Goal: Transaction & Acquisition: Purchase product/service

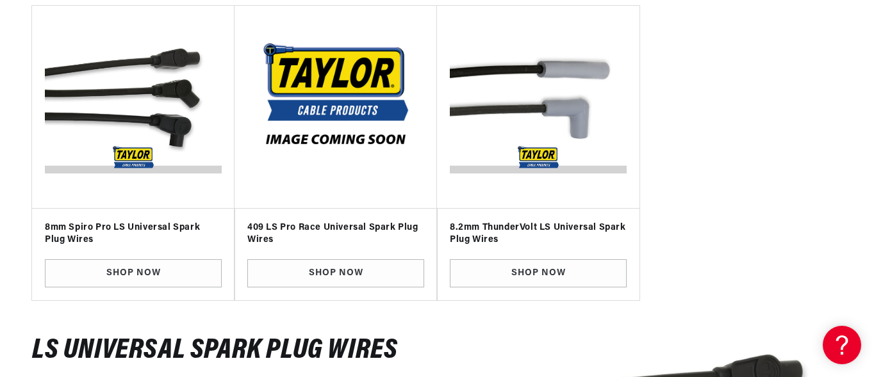
scroll to position [220, 0]
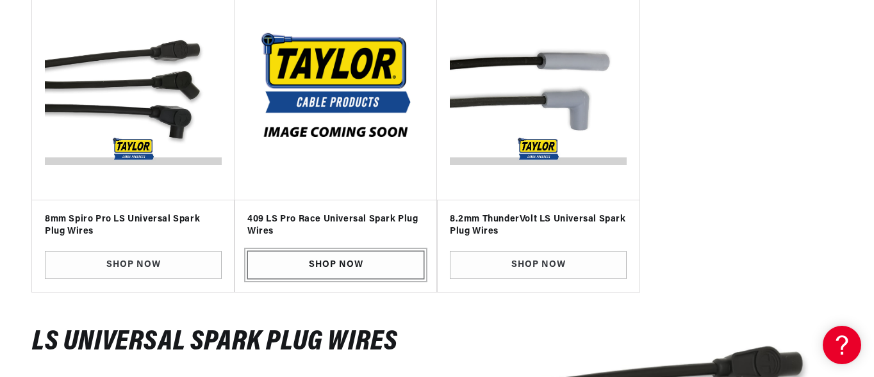
click at [357, 259] on link "SHOP NOW" at bounding box center [335, 265] width 177 height 29
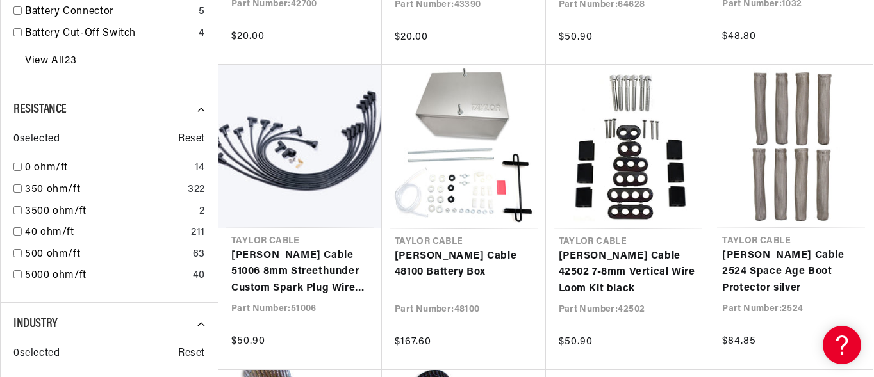
scroll to position [740, 0]
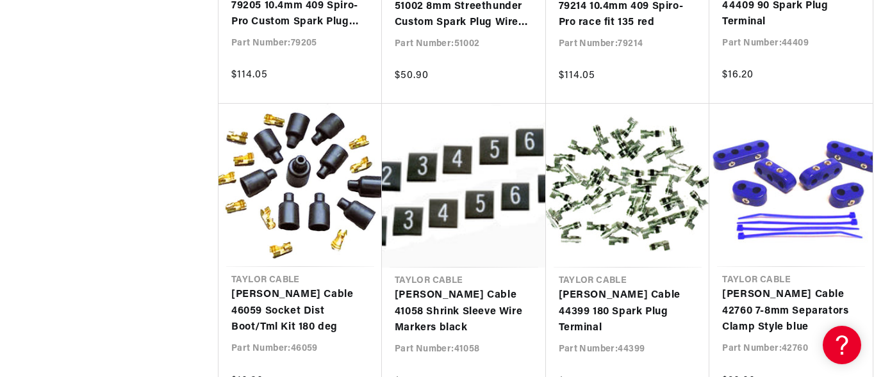
scroll to position [1951, 0]
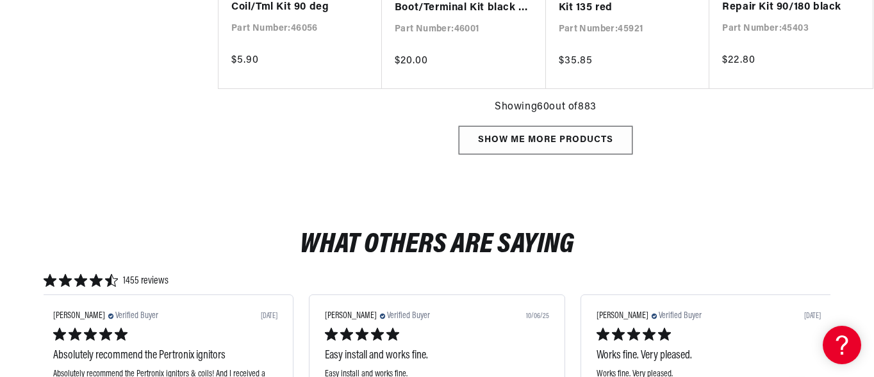
click at [607, 129] on div "Show me more products" at bounding box center [546, 140] width 174 height 29
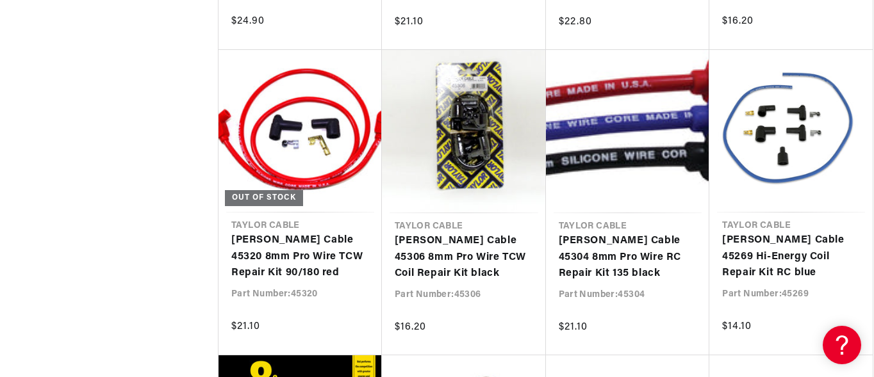
scroll to position [0, 388]
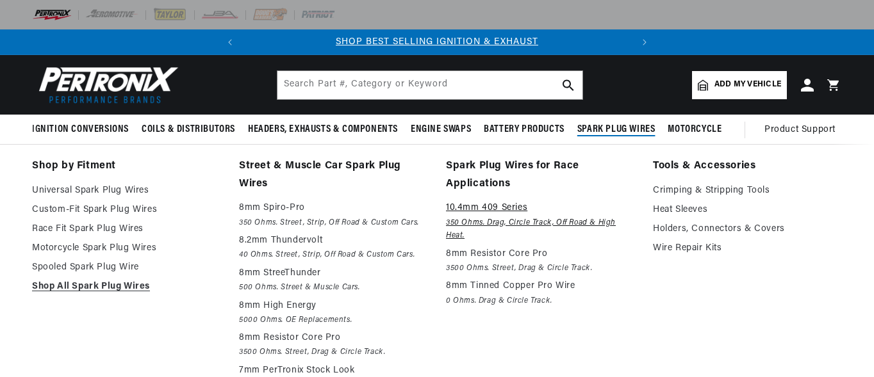
click at [521, 214] on p "10.4mm 409 Series" at bounding box center [540, 207] width 189 height 15
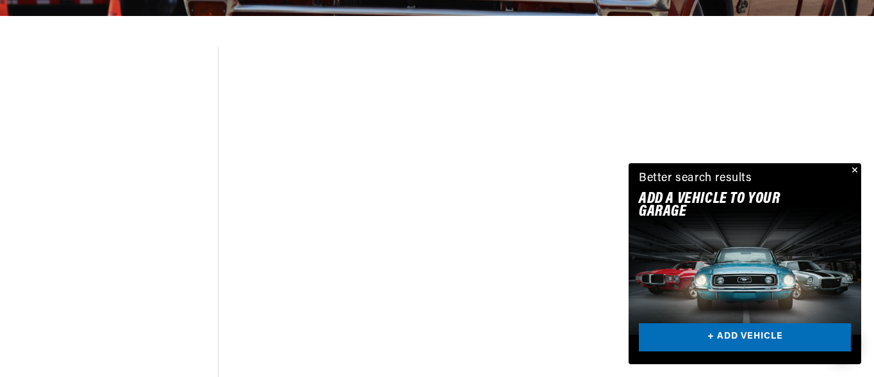
click at [860, 168] on button "Close" at bounding box center [852, 170] width 15 height 15
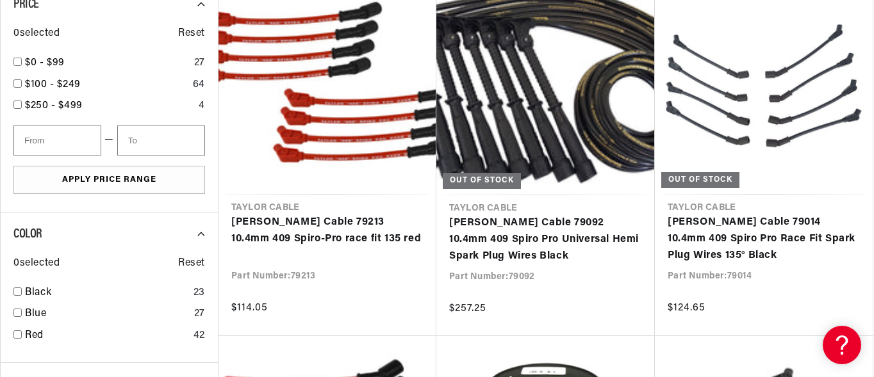
scroll to position [0, 388]
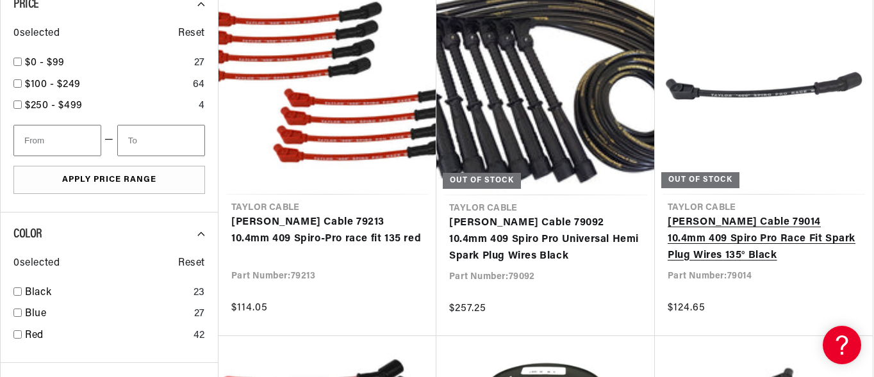
click at [801, 220] on link "Taylor Cable 79014 10.4mm 409 Spiro Pro Race Fit Spark Plug Wires 135° Black" at bounding box center [763, 239] width 192 height 49
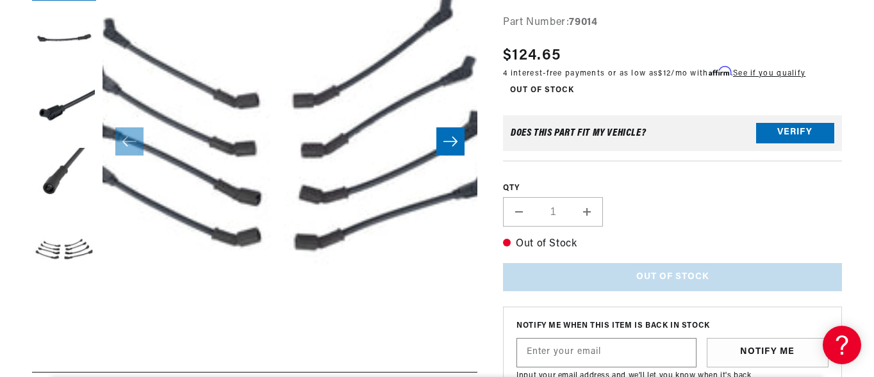
click at [446, 144] on icon "Slide right" at bounding box center [450, 141] width 15 height 13
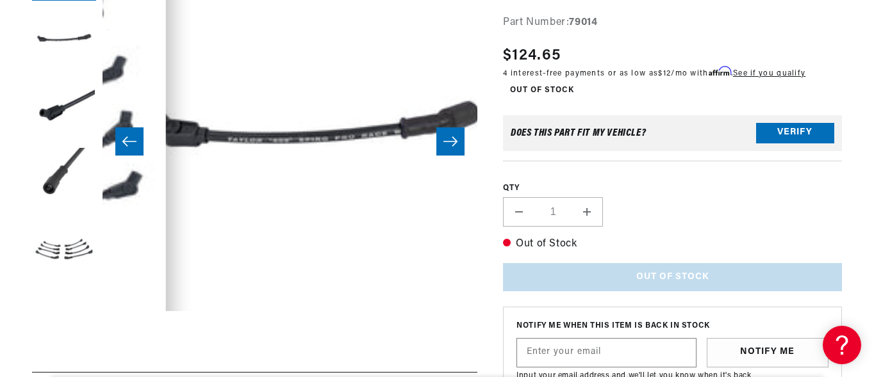
scroll to position [0, 375]
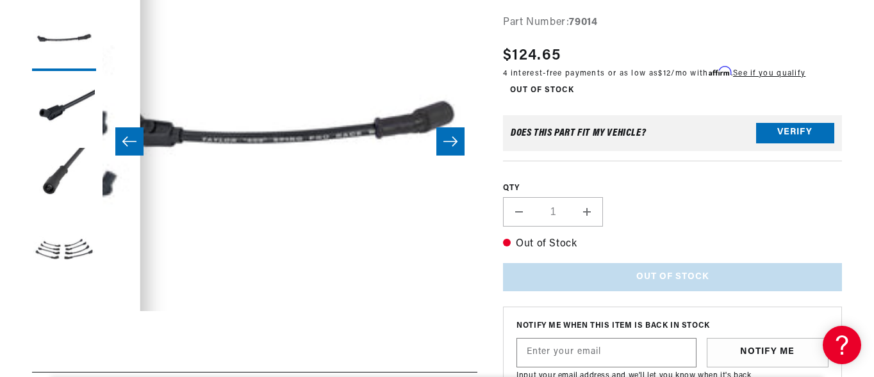
click at [446, 144] on slider-component "Skip to product information Open media 1 in modal Open media 2 in modal Open me…" at bounding box center [289, 142] width 375 height 410
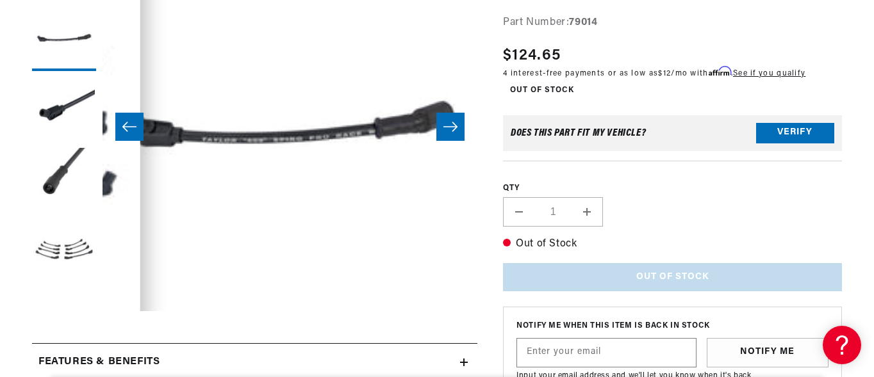
scroll to position [0, 388]
click at [451, 124] on icon "Slide right" at bounding box center [450, 126] width 15 height 13
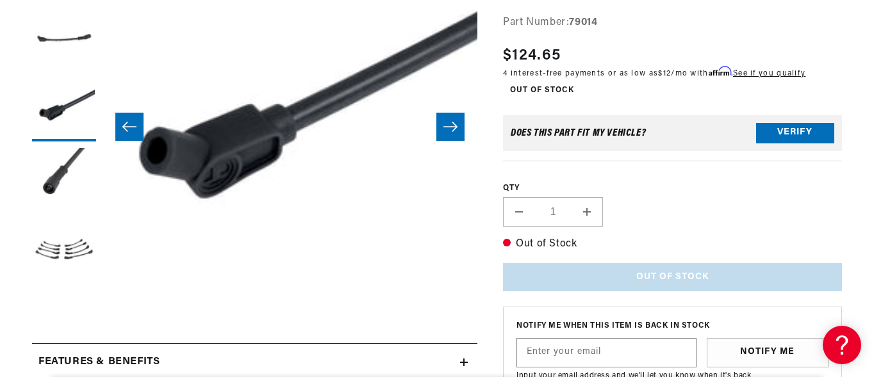
click at [451, 124] on icon "Slide right" at bounding box center [450, 126] width 15 height 13
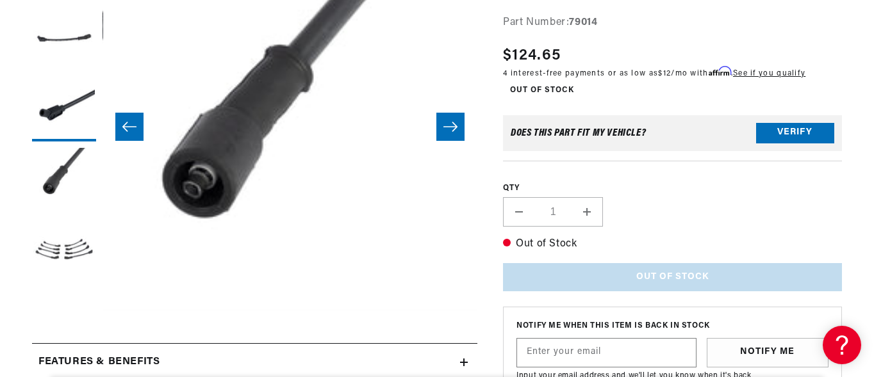
scroll to position [0, 1125]
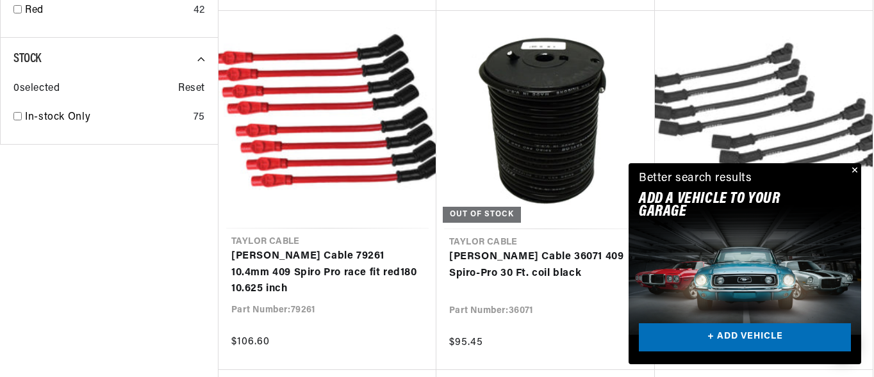
scroll to position [1102, 0]
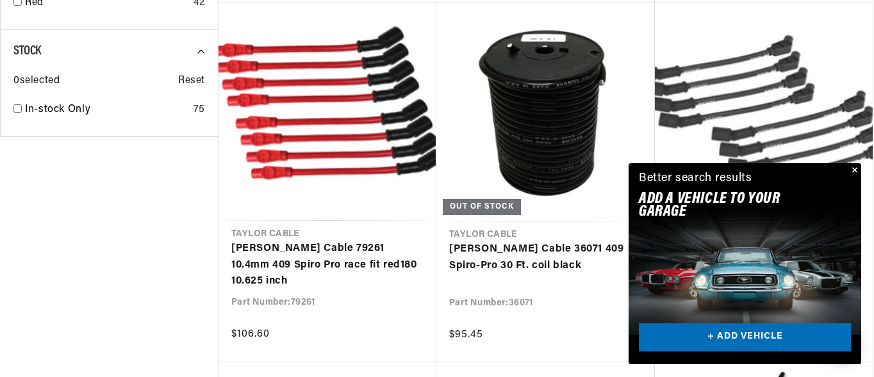
click at [856, 173] on button "Close" at bounding box center [852, 170] width 15 height 15
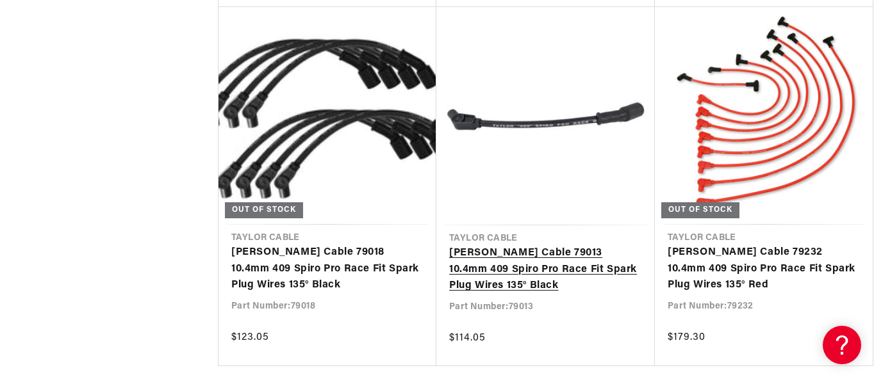
scroll to position [0, 0]
click at [582, 250] on link "[PERSON_NAME] Cable 79013 10.4mm 409 Spiro Pro Race Fit Spark Plug Wires 135° B…" at bounding box center [545, 269] width 193 height 49
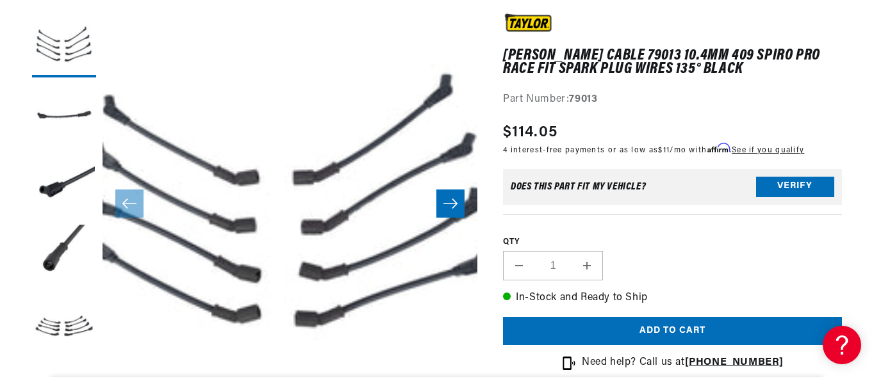
scroll to position [199, 0]
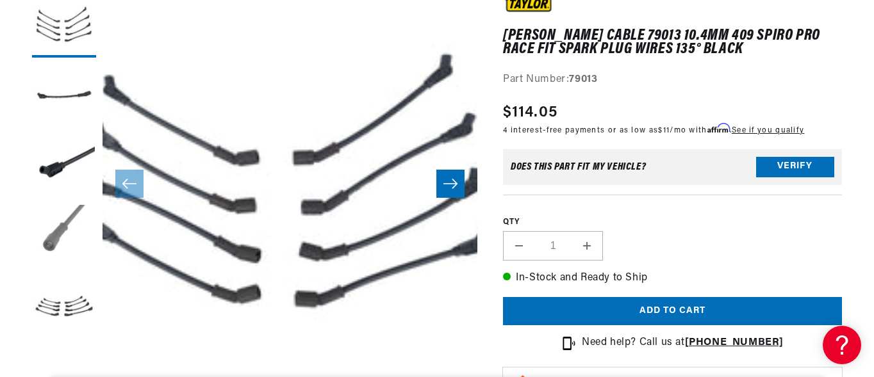
click at [61, 222] on button "Load image 4 in gallery view" at bounding box center [64, 237] width 64 height 64
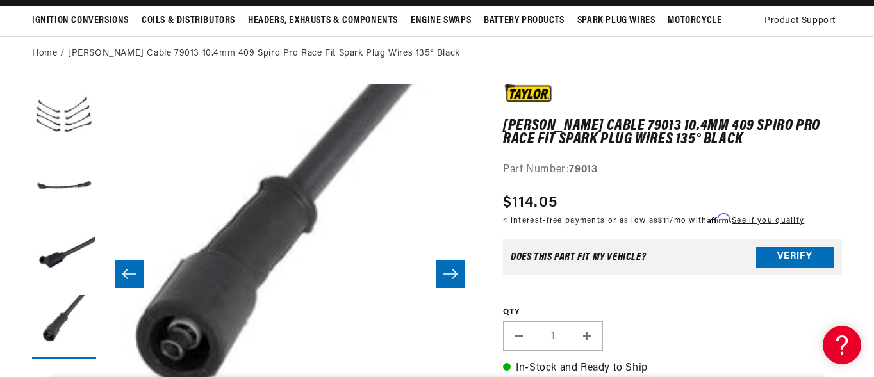
scroll to position [0, 0]
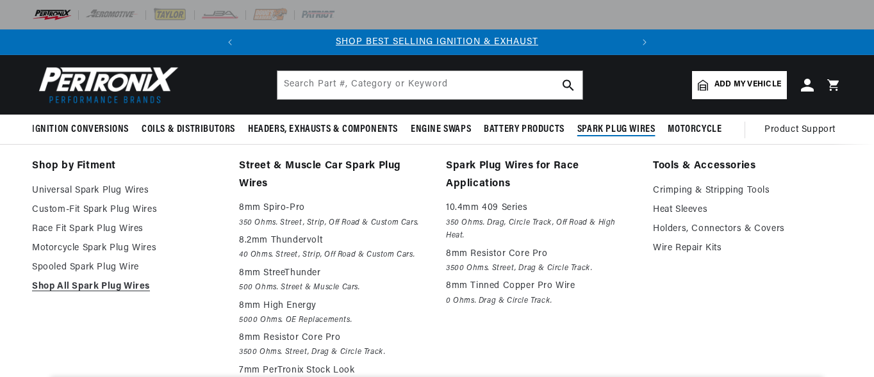
click at [642, 122] on summary "Spark Plug Wires" at bounding box center [616, 130] width 91 height 30
click at [533, 218] on em "350 Ohms. Drag, Circle Track, Off Road & High Heat." at bounding box center [540, 229] width 189 height 26
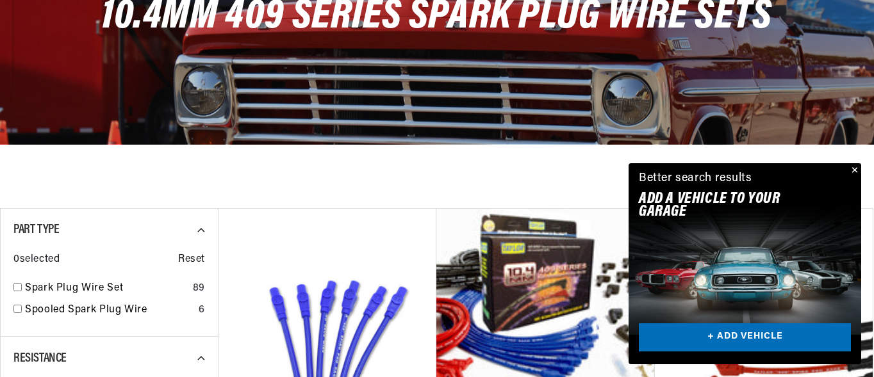
scroll to position [220, 0]
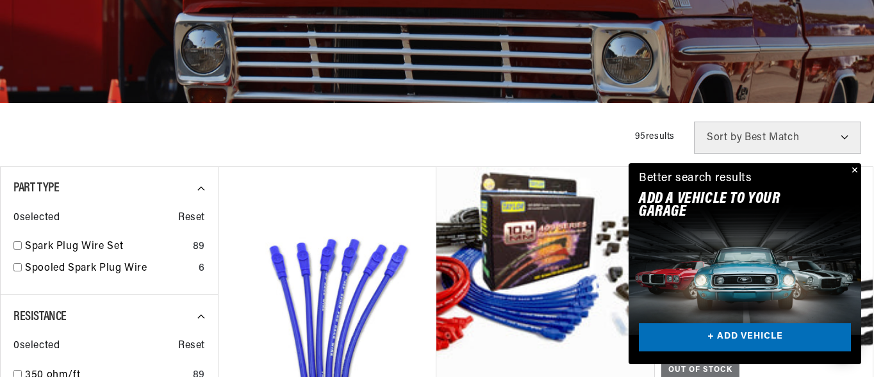
drag, startPoint x: 874, startPoint y: 29, endPoint x: 873, endPoint y: 88, distance: 58.3
click at [852, 168] on button "Close" at bounding box center [852, 170] width 15 height 15
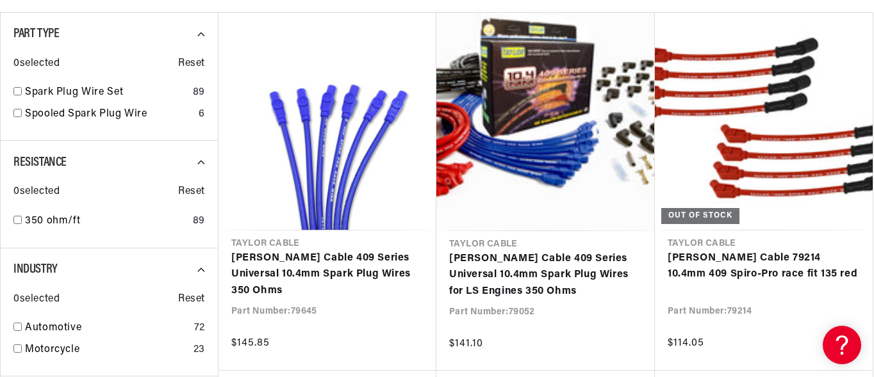
scroll to position [0, 0]
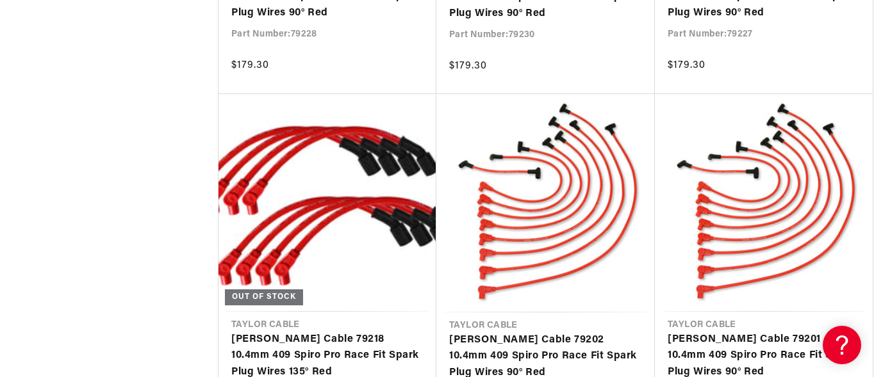
scroll to position [2357, 0]
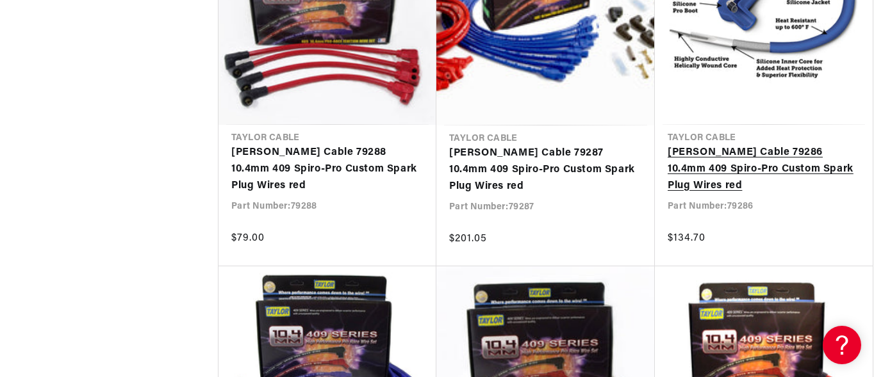
click at [795, 147] on link "[PERSON_NAME] Cable 79286 10.4mm 409 Spiro-Pro Custom Spark Plug Wires red" at bounding box center [763, 169] width 192 height 49
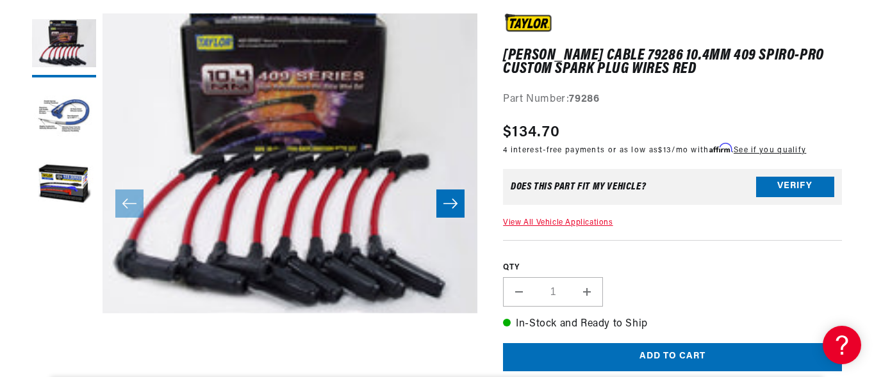
click at [462, 204] on button "Slide right" at bounding box center [450, 204] width 28 height 28
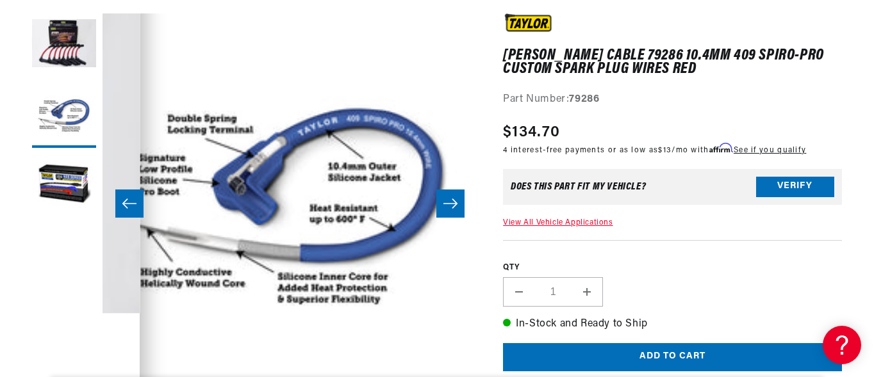
click at [462, 204] on button "Slide right" at bounding box center [450, 204] width 28 height 28
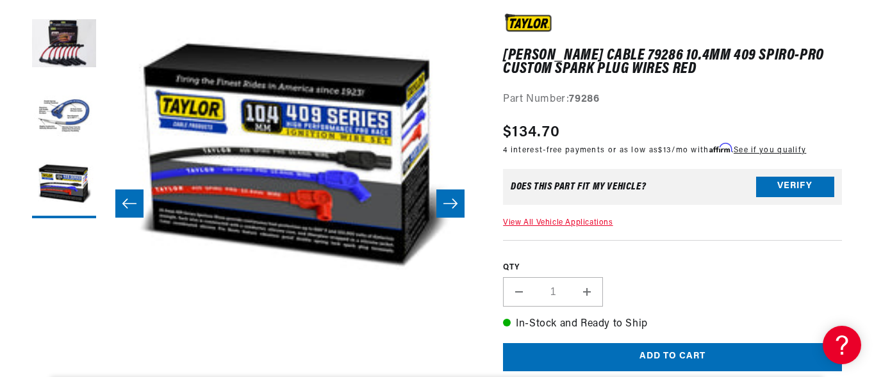
scroll to position [0, 388]
click at [462, 204] on button "Slide right" at bounding box center [450, 204] width 28 height 28
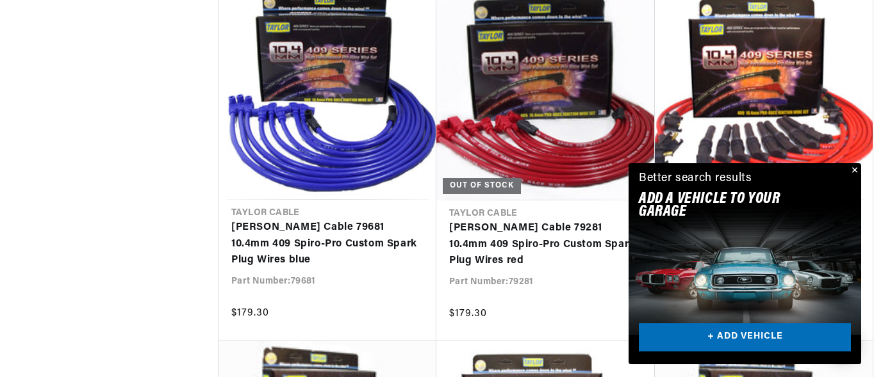
scroll to position [7678, 0]
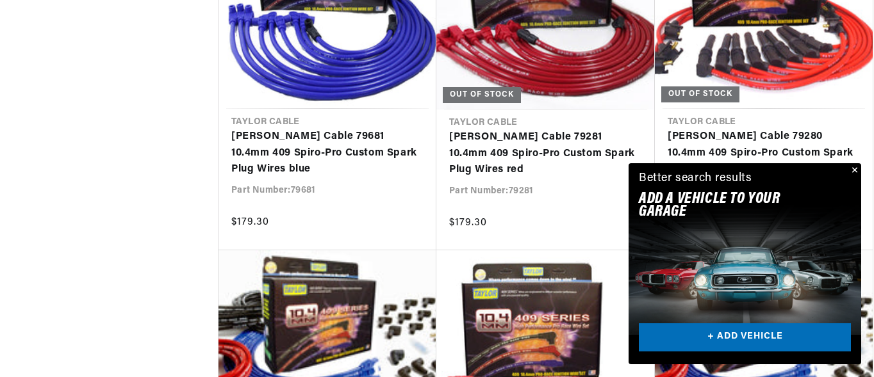
click at [852, 168] on button "Close" at bounding box center [852, 170] width 15 height 15
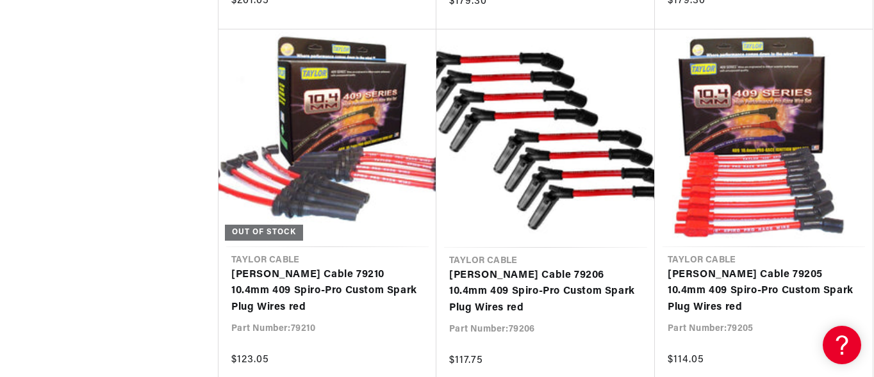
scroll to position [8368, 0]
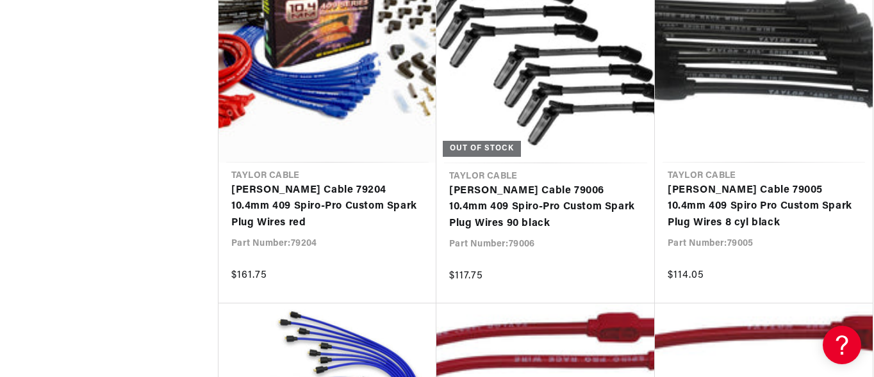
scroll to position [0, 388]
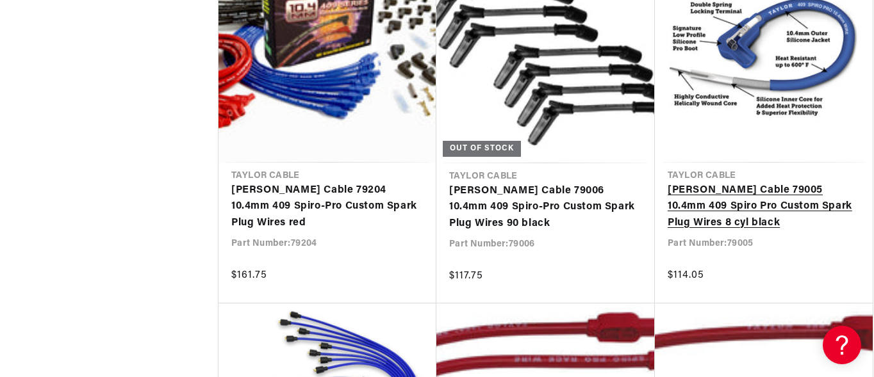
click at [794, 188] on link "[PERSON_NAME] Cable 79005 10.4mm 409 Spiro Pro Custom Spark Plug Wires 8 cyl bl…" at bounding box center [763, 207] width 192 height 49
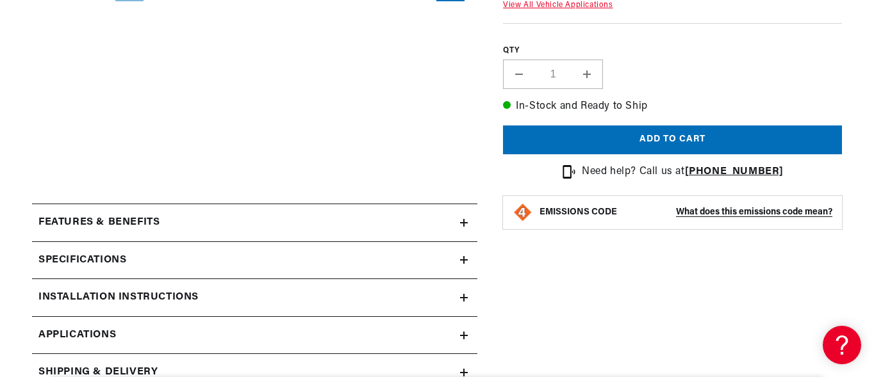
scroll to position [432, 0]
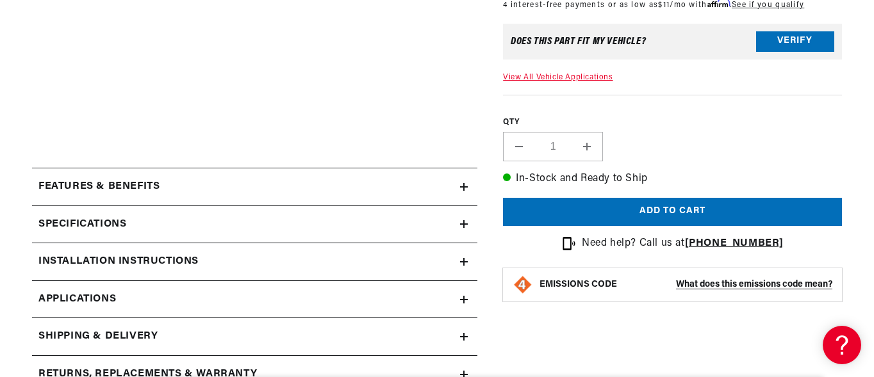
drag, startPoint x: 874, startPoint y: 4, endPoint x: 874, endPoint y: -13, distance: 16.7
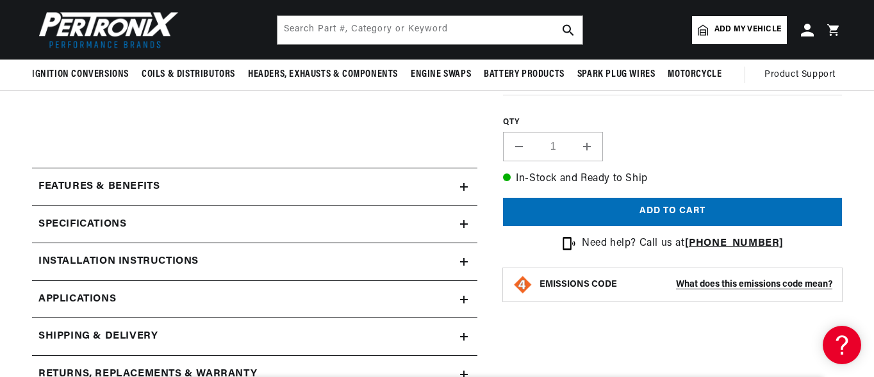
scroll to position [66, 0]
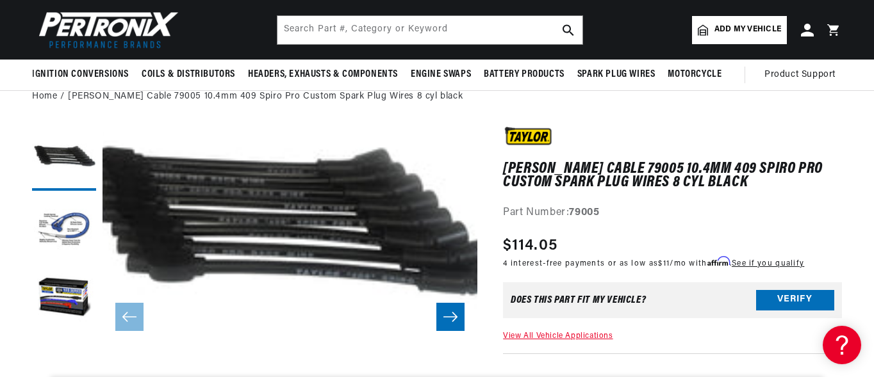
click at [457, 311] on icon "Slide right" at bounding box center [450, 317] width 15 height 13
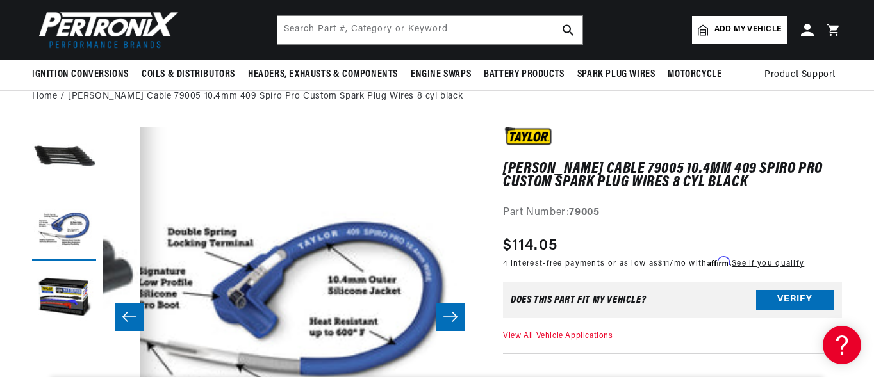
click at [457, 311] on icon "Slide right" at bounding box center [450, 317] width 15 height 13
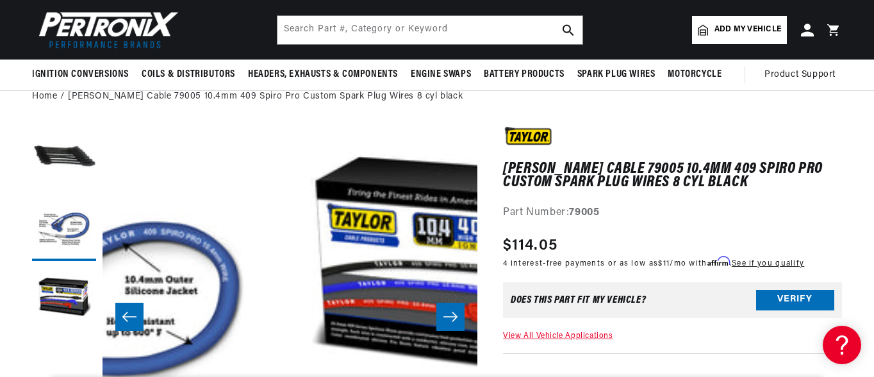
scroll to position [0, 749]
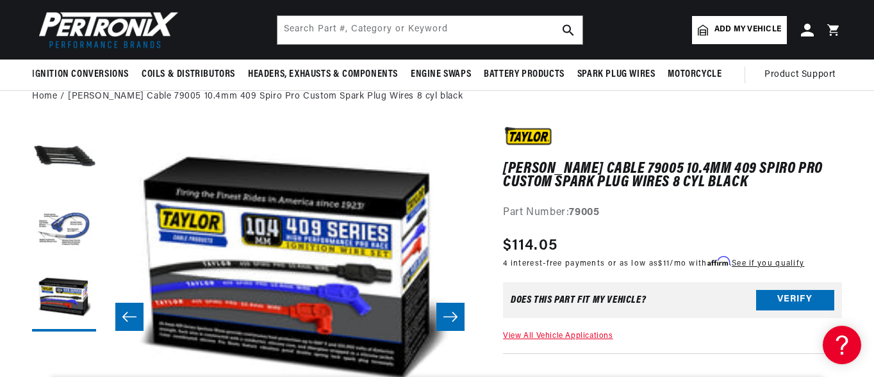
click at [457, 311] on icon "Slide right" at bounding box center [450, 317] width 15 height 13
click at [463, 309] on button "Slide right" at bounding box center [450, 317] width 28 height 28
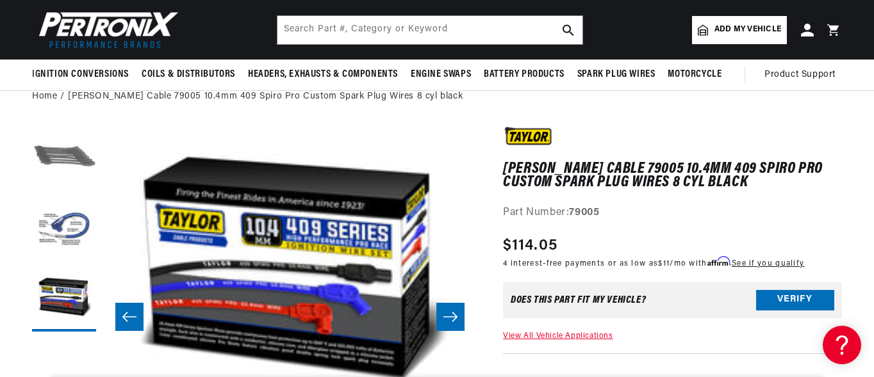
click at [87, 147] on button "Load image 1 in gallery view" at bounding box center [64, 159] width 64 height 64
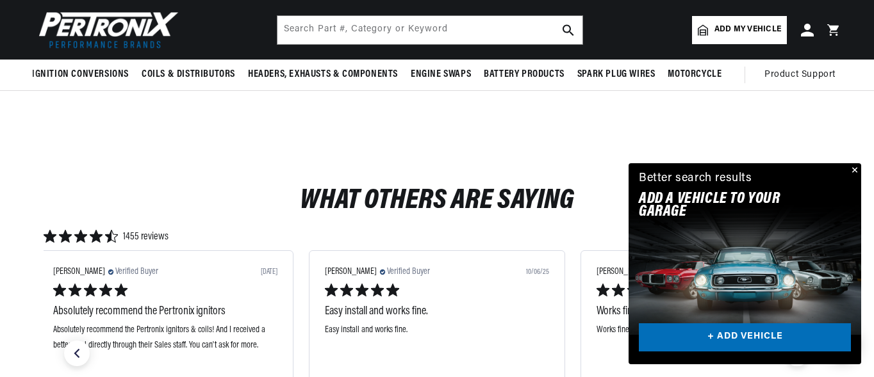
scroll to position [359, 0]
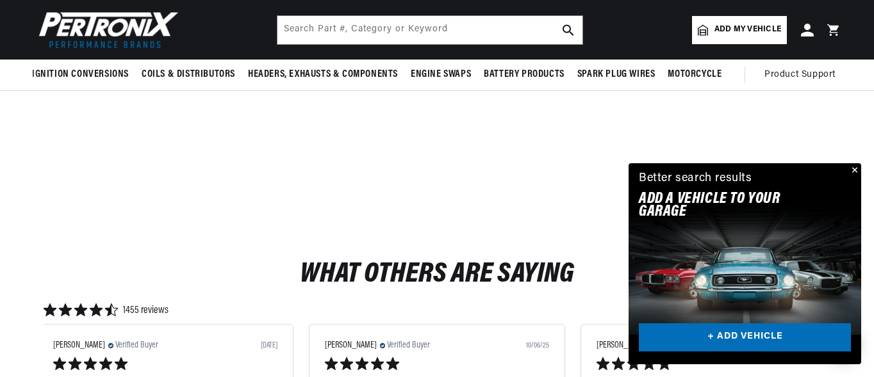
click at [856, 170] on button "Close" at bounding box center [852, 170] width 15 height 15
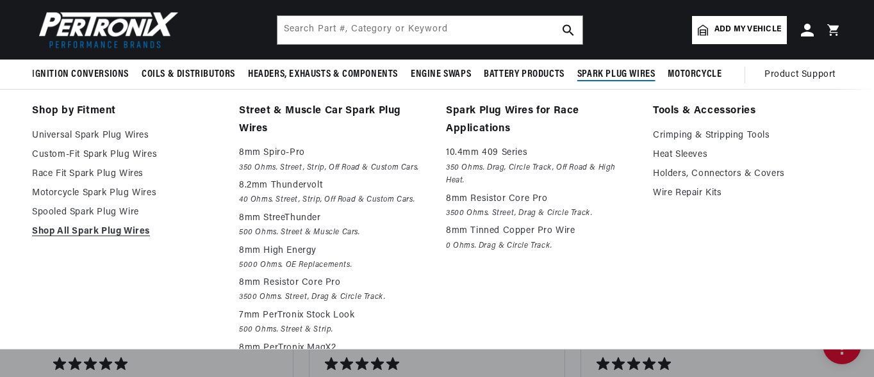
scroll to position [0, 388]
click at [583, 164] on em "350 Ohms. Drag, Circle Track, Off Road & High Heat." at bounding box center [540, 174] width 189 height 26
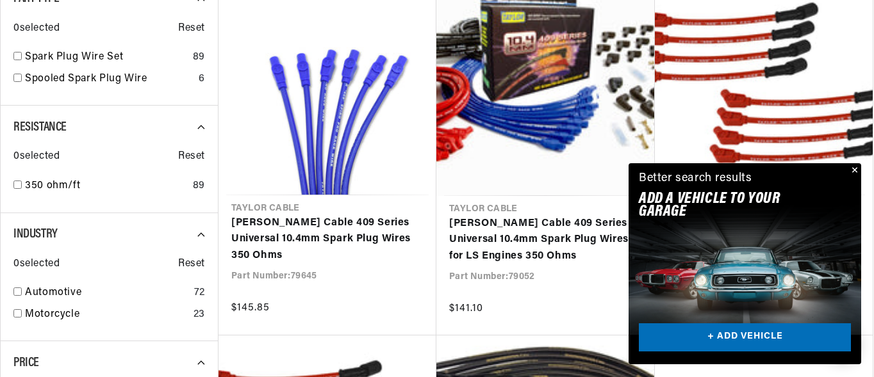
click at [851, 168] on button "Close" at bounding box center [852, 170] width 15 height 15
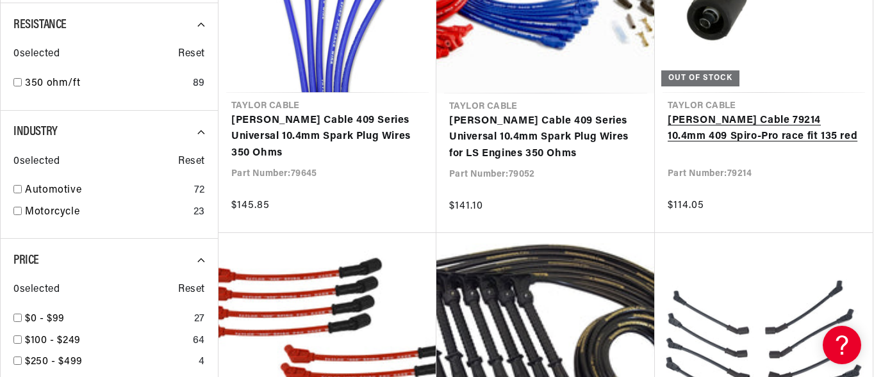
scroll to position [538, 0]
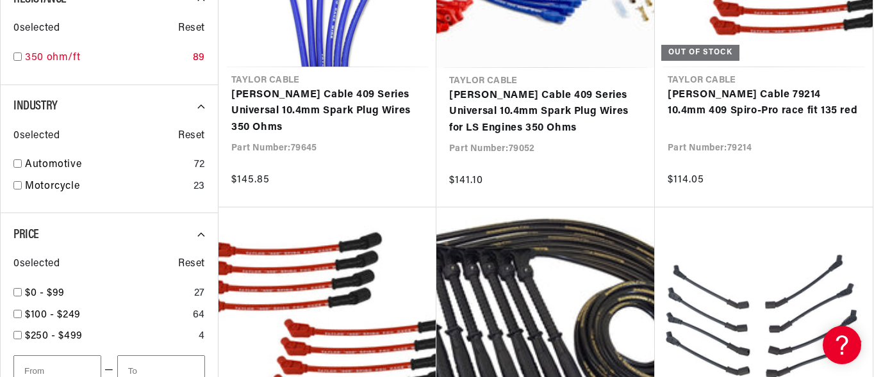
click at [20, 57] on input "checkbox" at bounding box center [17, 57] width 8 height 8
checkbox input "true"
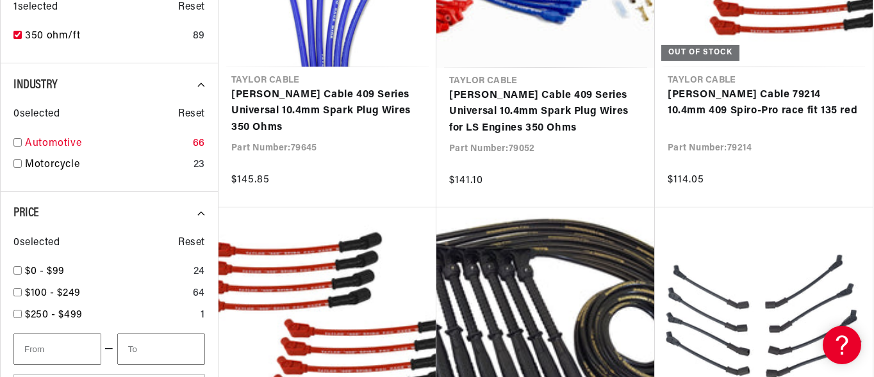
click at [15, 145] on input "checkbox" at bounding box center [17, 142] width 8 height 8
checkbox input "true"
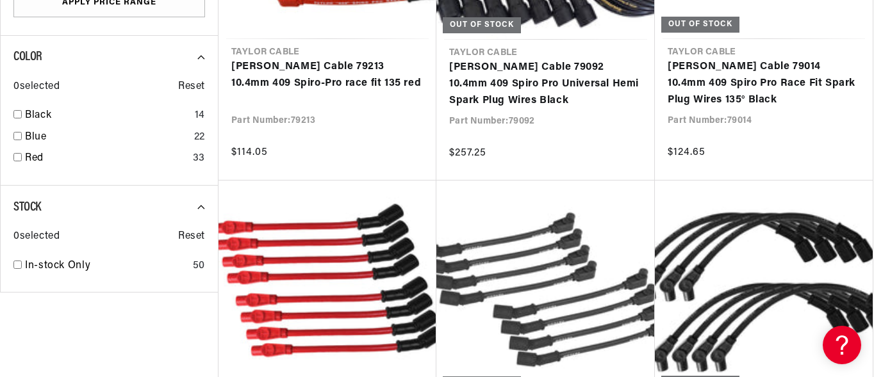
scroll to position [948, 0]
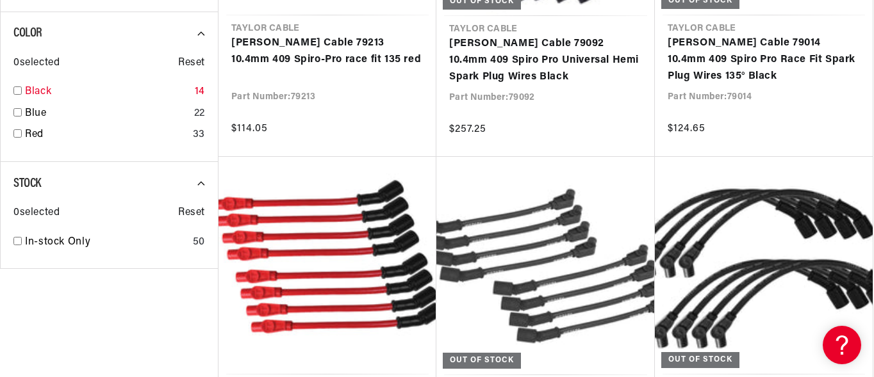
click at [22, 89] on div "Black 14" at bounding box center [108, 95] width 191 height 22
checkbox input "true"
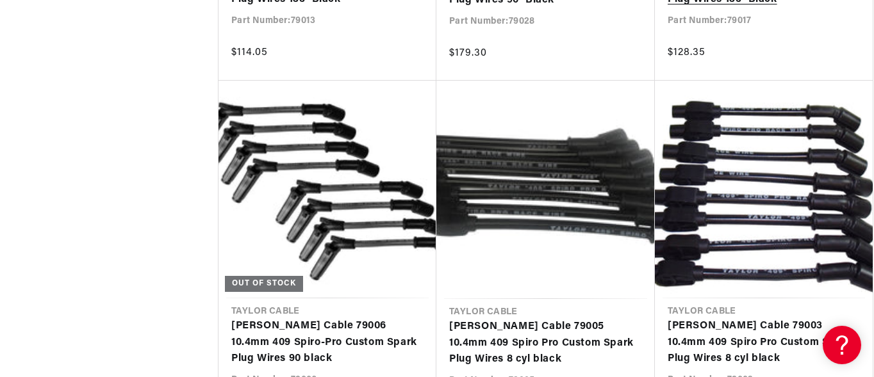
scroll to position [0, 388]
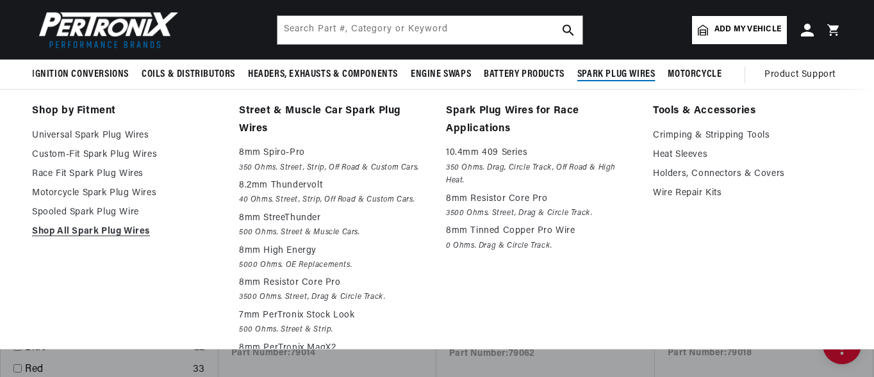
scroll to position [0, 388]
click at [507, 157] on p "10.4mm 409 Series" at bounding box center [540, 152] width 189 height 15
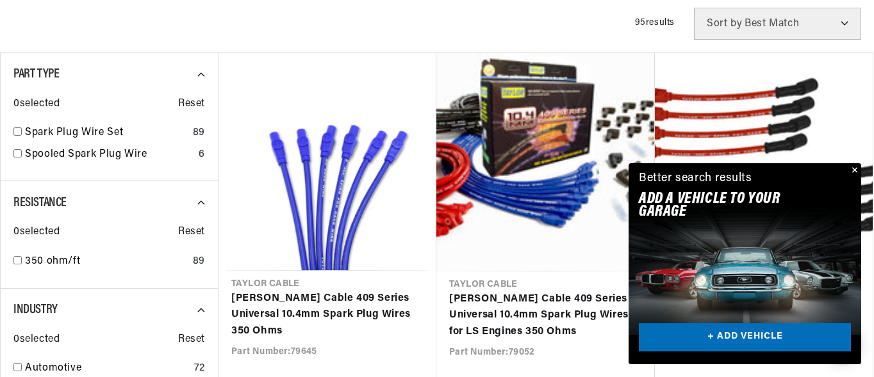
scroll to position [359, 0]
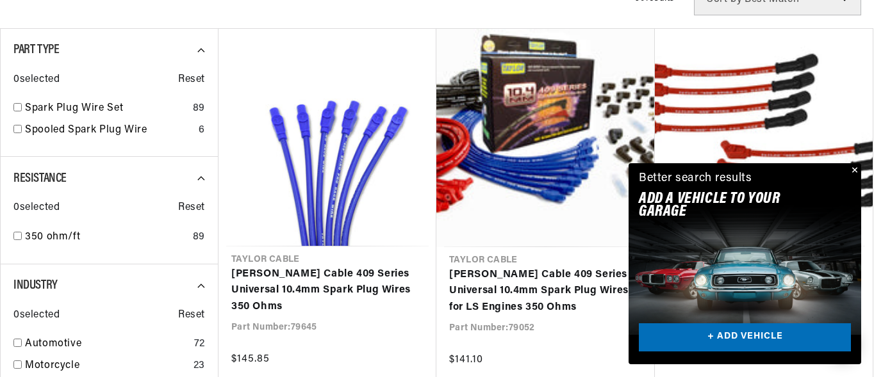
click at [856, 168] on button "Close" at bounding box center [852, 170] width 15 height 15
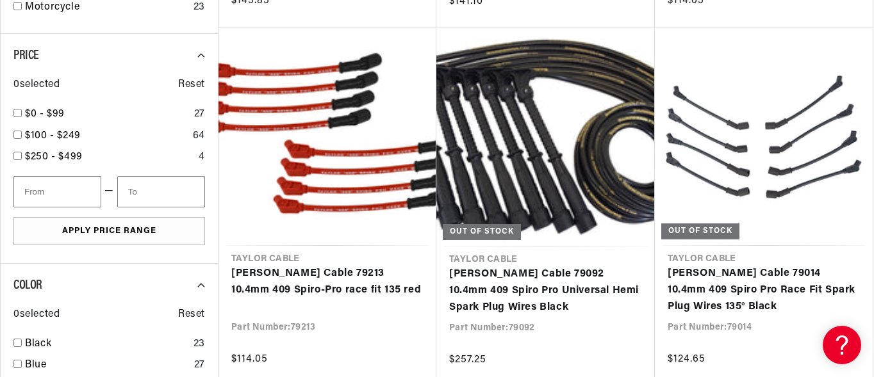
scroll to position [0, 0]
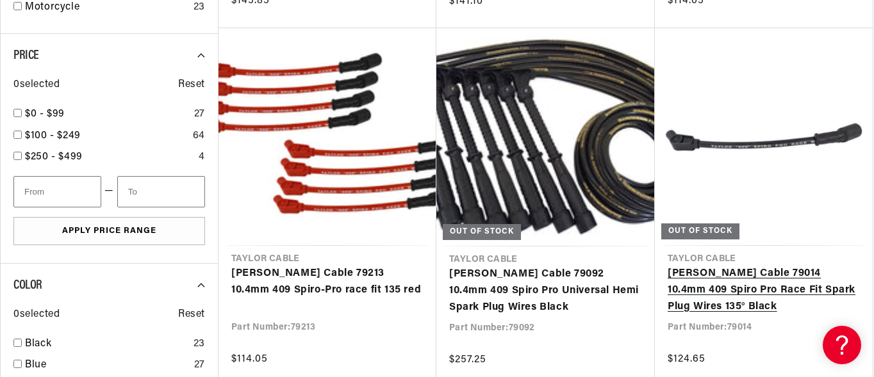
click at [830, 266] on link "[PERSON_NAME] Cable 79014 10.4mm 409 Spiro Pro Race Fit Spark Plug Wires 135° B…" at bounding box center [763, 290] width 192 height 49
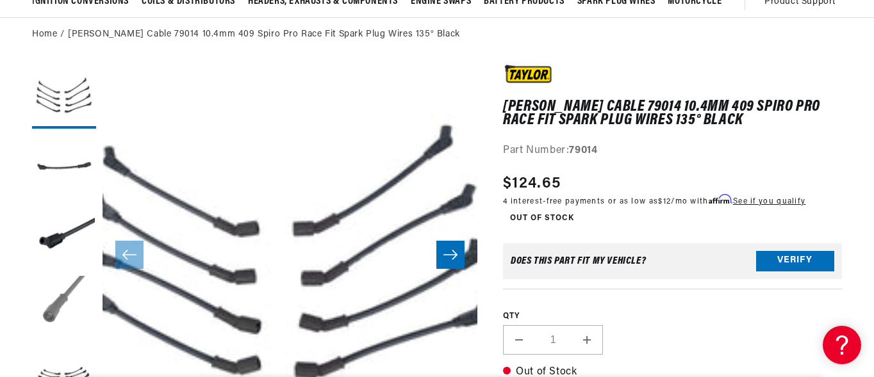
click at [67, 300] on button "Load image 4 in gallery view" at bounding box center [64, 308] width 64 height 64
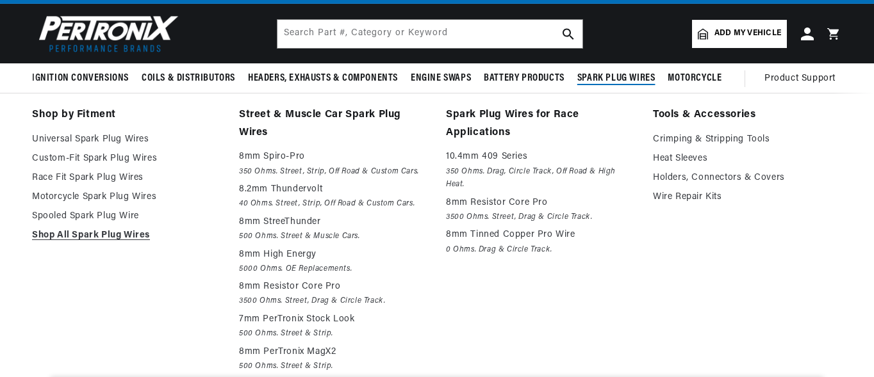
scroll to position [0, 388]
click at [573, 173] on em "350 Ohms. Drag, Circle Track, Off Road & High Heat." at bounding box center [540, 178] width 189 height 26
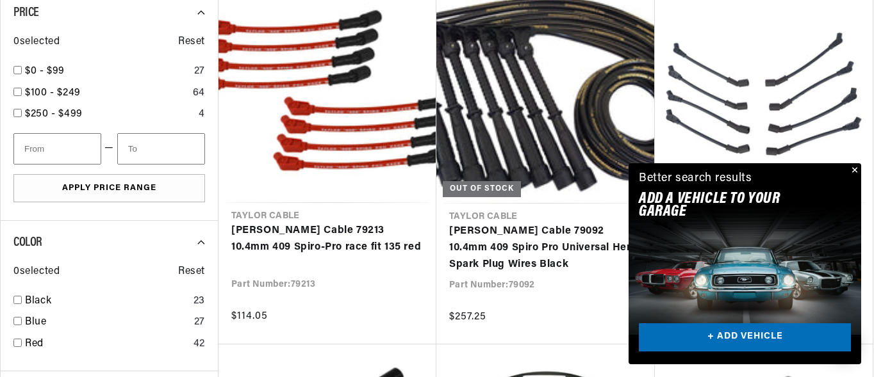
scroll to position [767, 0]
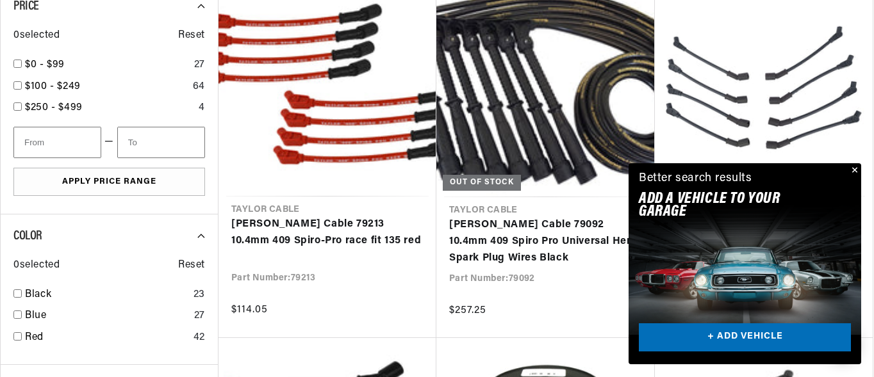
drag, startPoint x: 874, startPoint y: 36, endPoint x: 873, endPoint y: 161, distance: 124.9
click at [852, 167] on button "Close" at bounding box center [852, 170] width 15 height 15
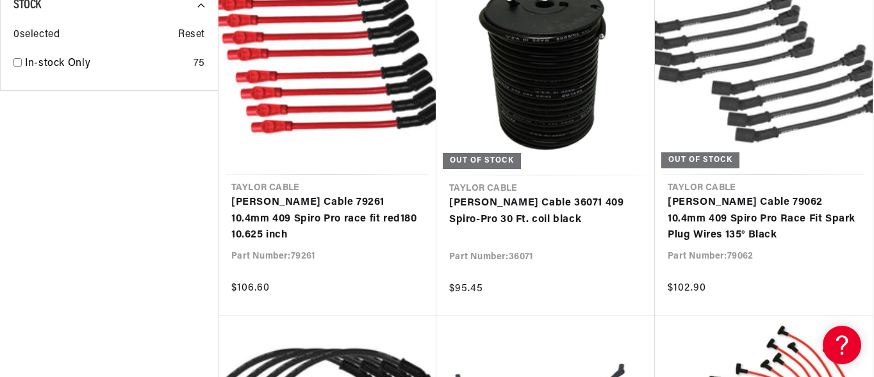
scroll to position [0, 388]
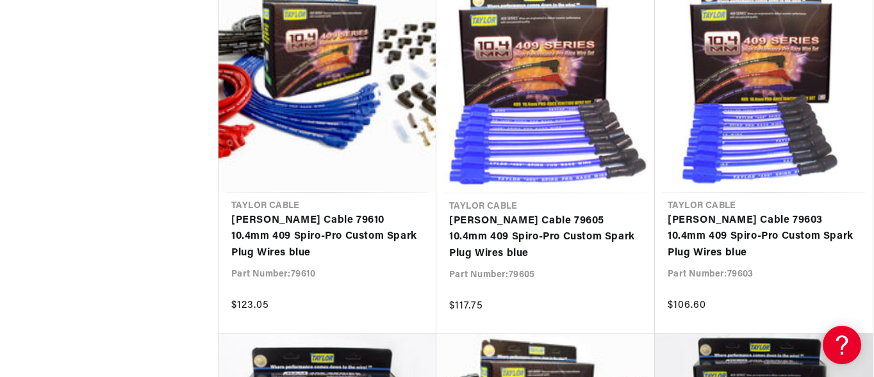
scroll to position [6922, 0]
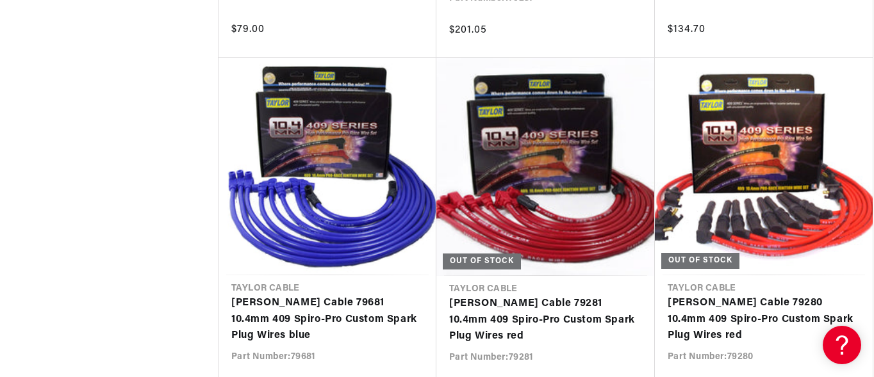
scroll to position [0, 388]
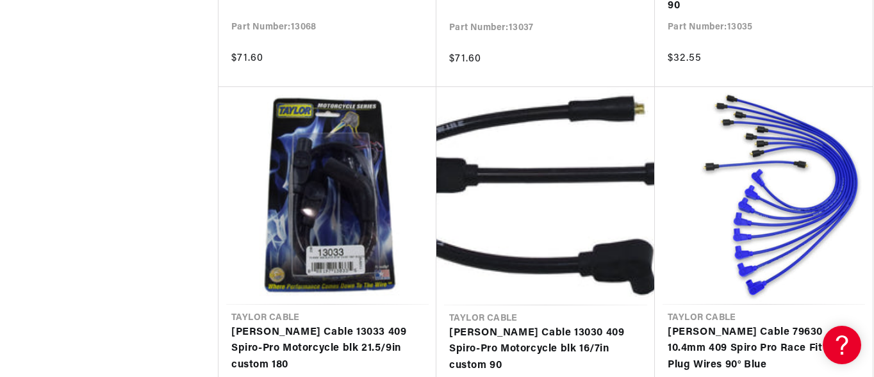
scroll to position [10022, 0]
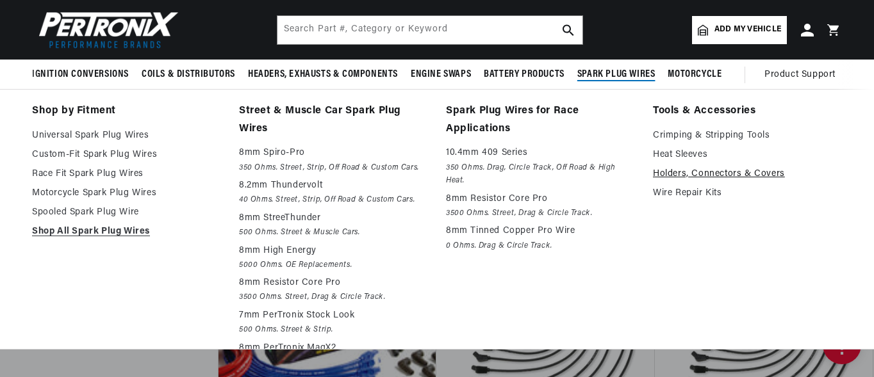
scroll to position [0, 388]
click at [685, 168] on link "Holders, Connectors & Covers" at bounding box center [747, 174] width 189 height 15
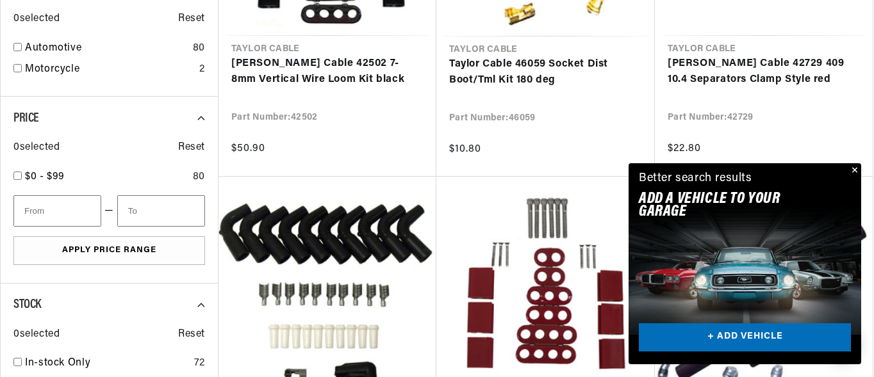
scroll to position [758, 0]
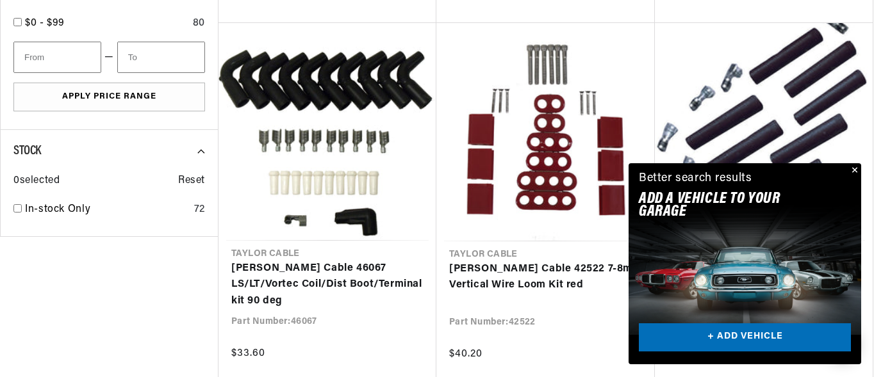
click at [852, 170] on button "Close" at bounding box center [852, 170] width 15 height 15
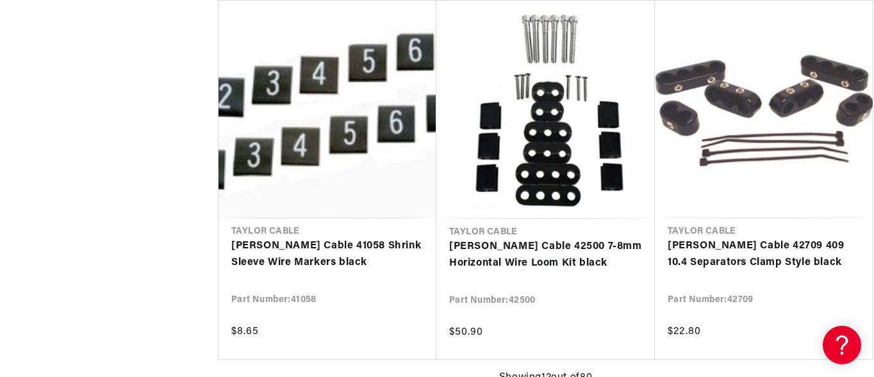
scroll to position [1501, 0]
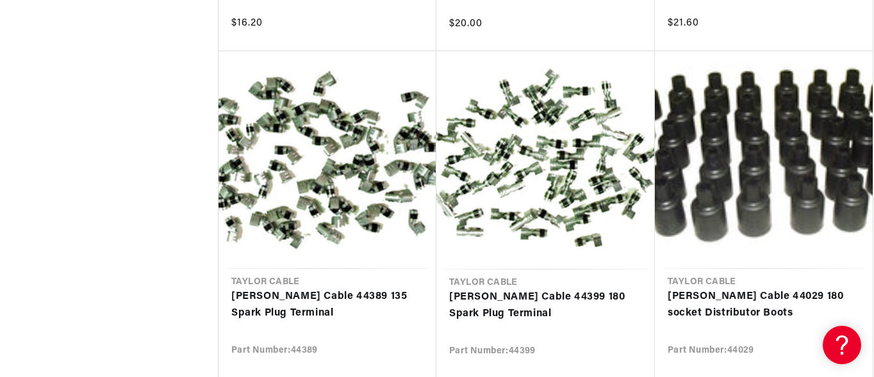
scroll to position [0, 388]
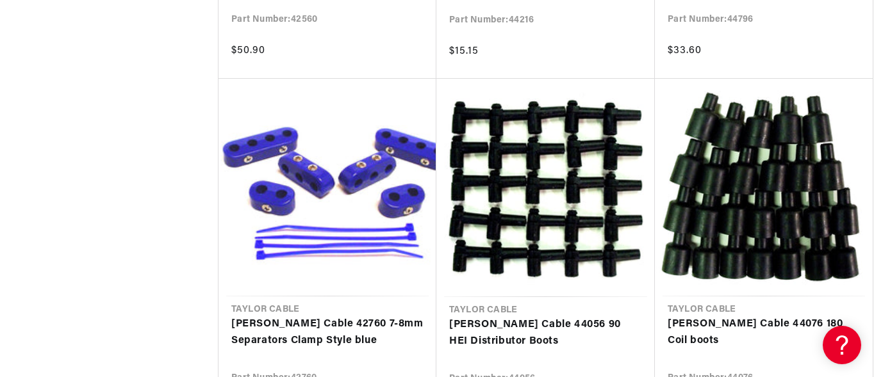
scroll to position [4319, 0]
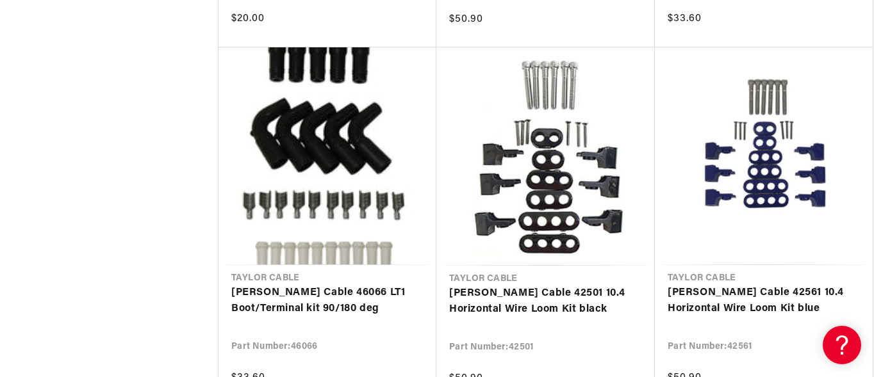
scroll to position [5446, 0]
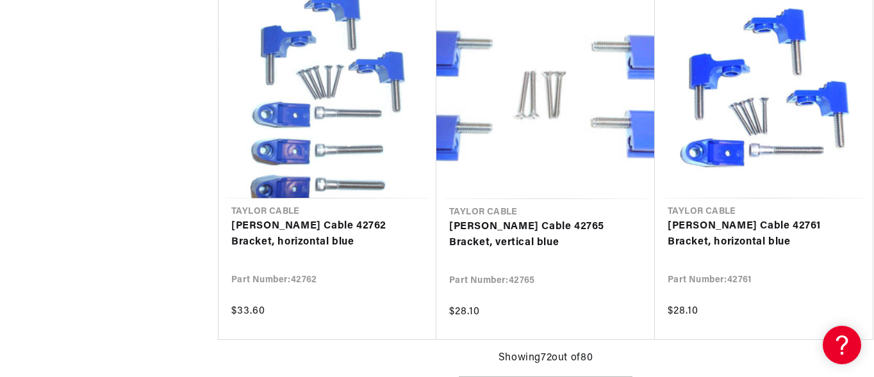
scroll to position [7521, 0]
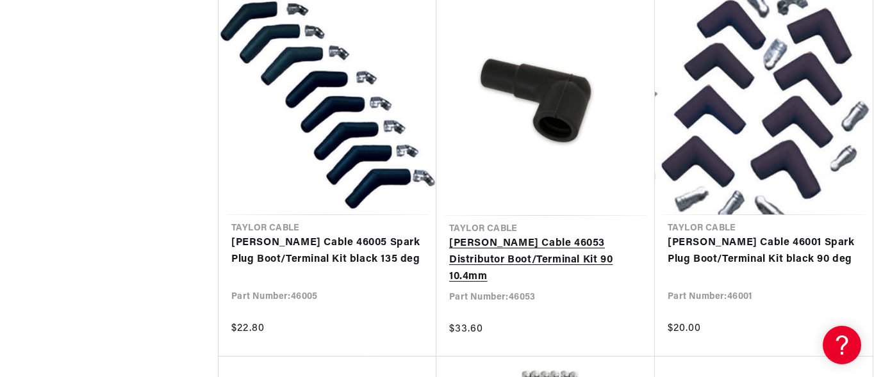
click at [581, 246] on link "Taylor Cable 46053 Distributor Boot/Terminal Kit 90 10.4mm" at bounding box center [545, 260] width 193 height 49
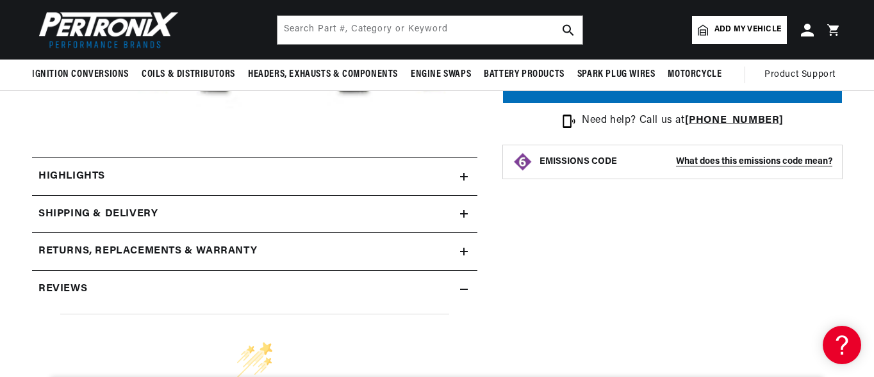
scroll to position [416, 0]
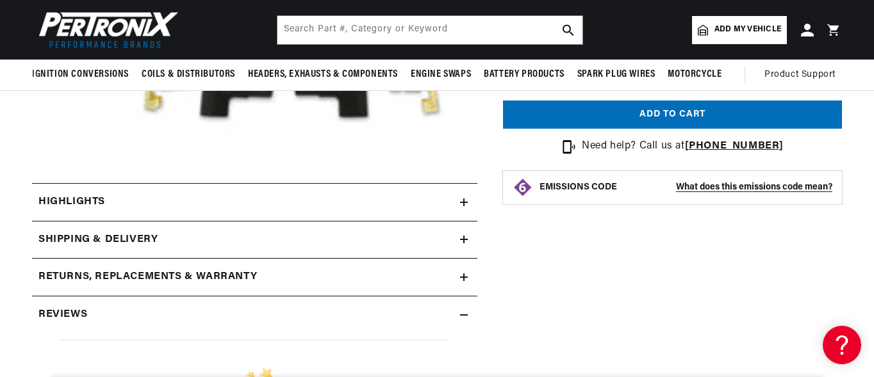
click at [460, 202] on icon at bounding box center [464, 202] width 8 height 0
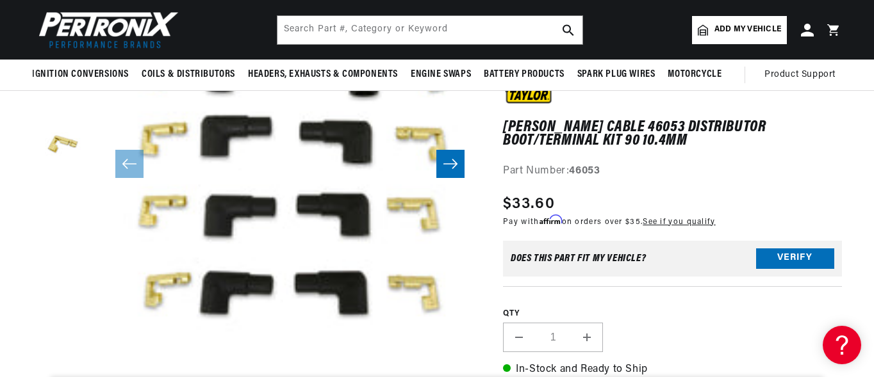
scroll to position [58, 0]
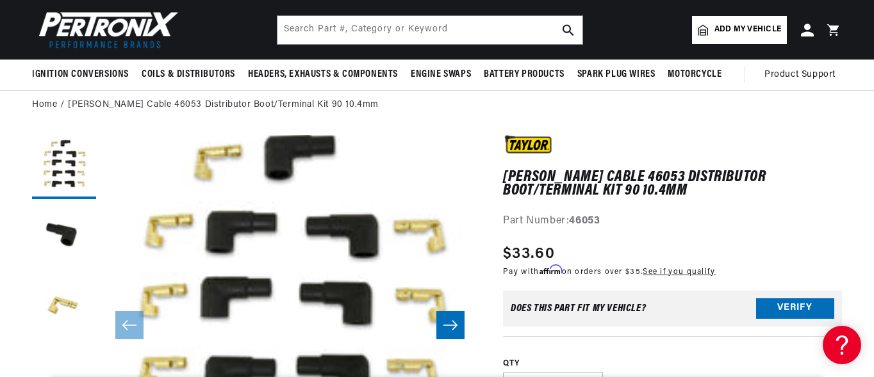
click at [451, 325] on icon "Slide right" at bounding box center [450, 325] width 15 height 13
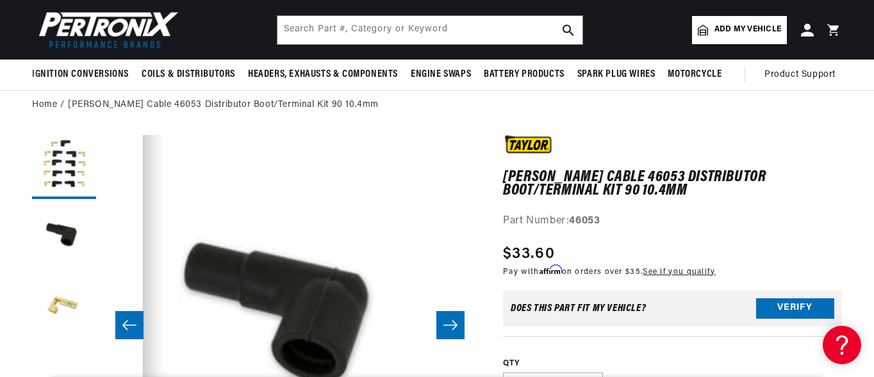
scroll to position [0, 375]
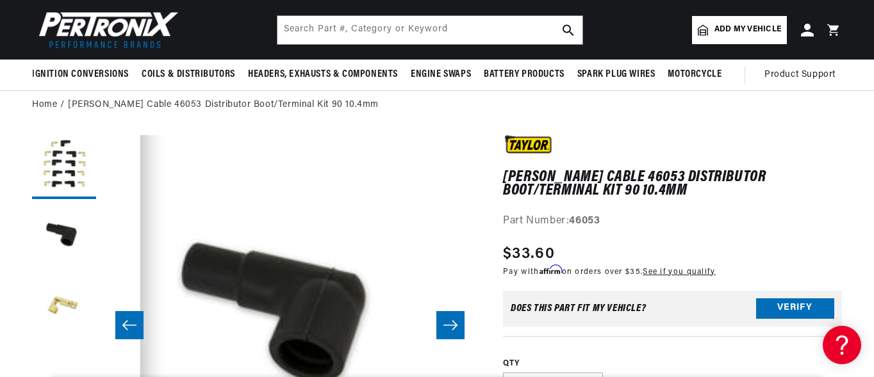
click at [451, 325] on icon "Slide right" at bounding box center [450, 325] width 15 height 13
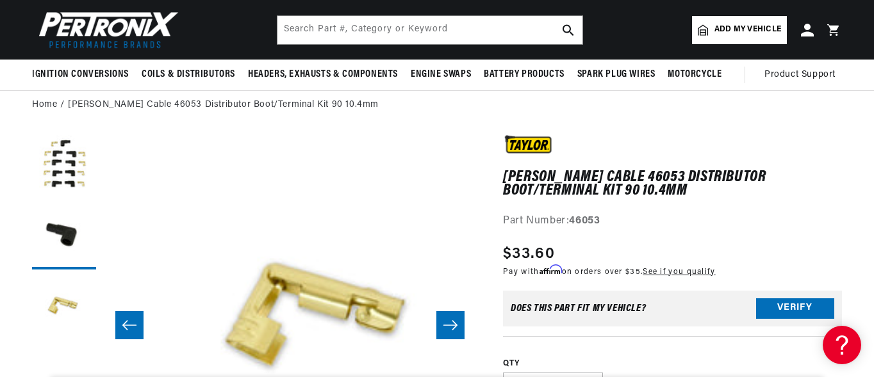
scroll to position [0, 749]
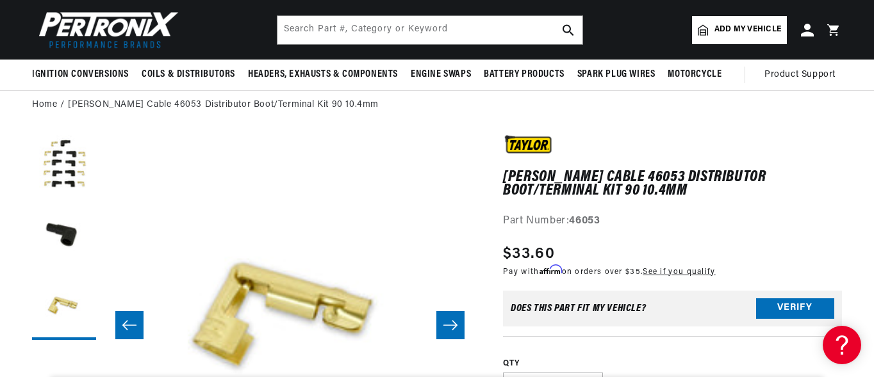
click at [451, 325] on icon "Slide right" at bounding box center [450, 325] width 15 height 13
click at [142, 324] on button "Slide left" at bounding box center [129, 325] width 28 height 28
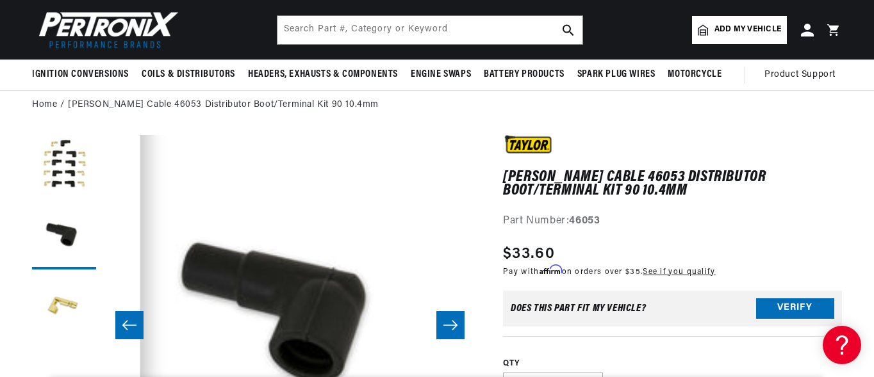
click at [142, 324] on button "Slide left" at bounding box center [129, 325] width 28 height 28
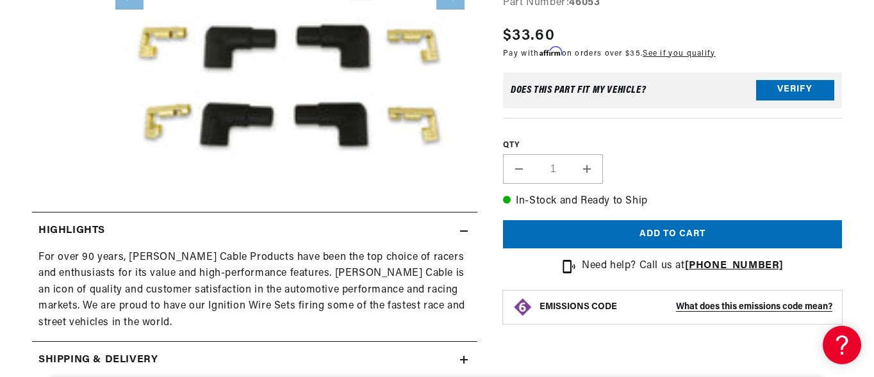
scroll to position [0, 0]
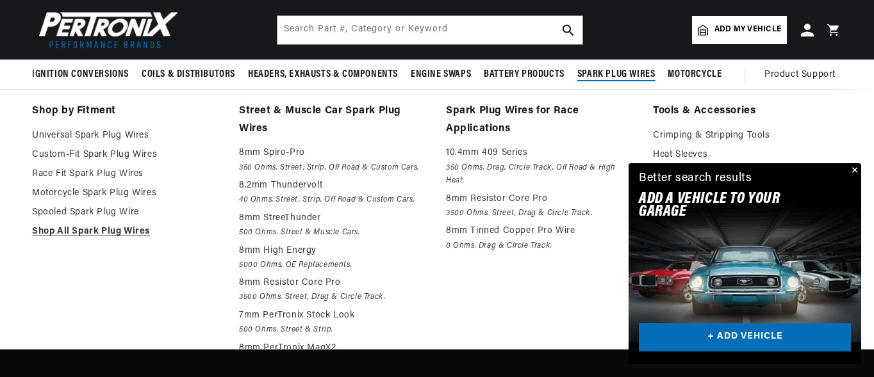
scroll to position [0, 388]
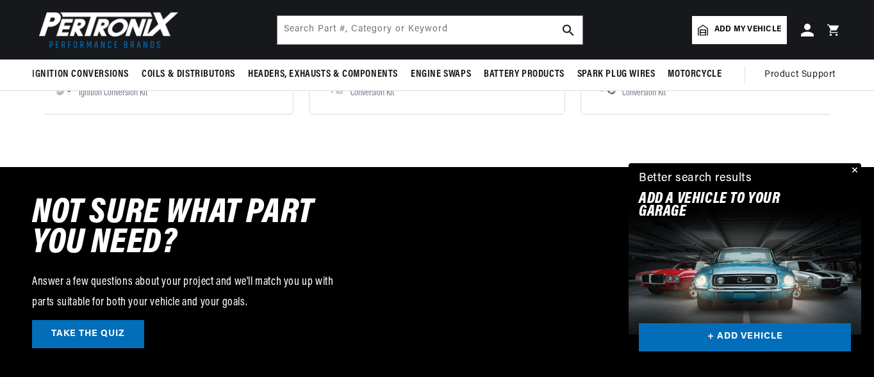
click at [854, 170] on button "Close" at bounding box center [852, 170] width 15 height 15
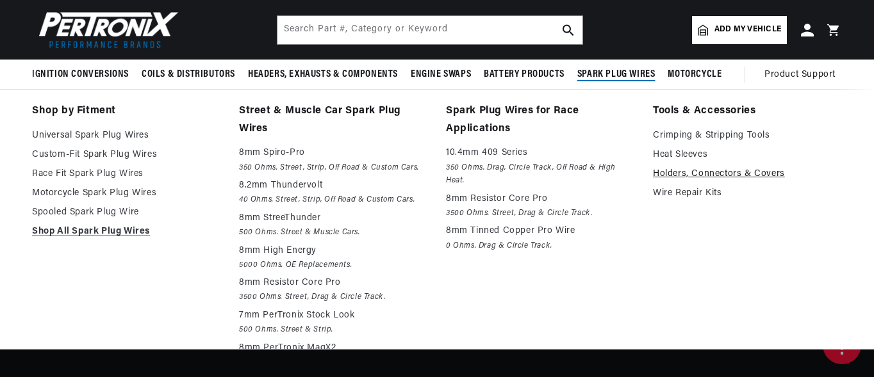
click at [691, 172] on link "Holders, Connectors & Covers" at bounding box center [747, 174] width 189 height 15
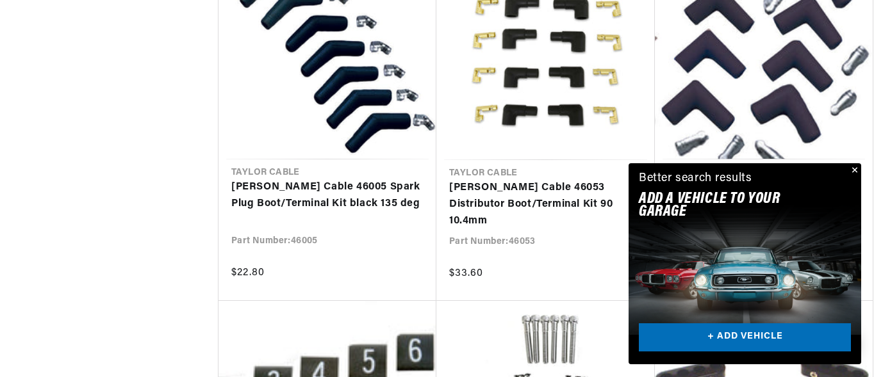
click at [854, 171] on button "Close" at bounding box center [852, 170] width 15 height 15
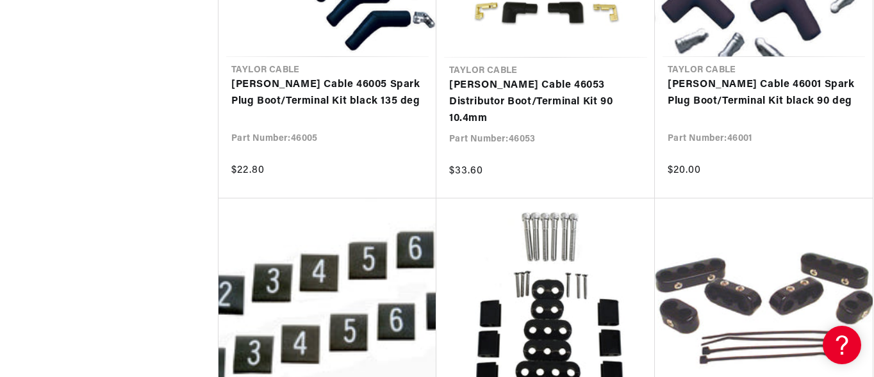
scroll to position [0, 388]
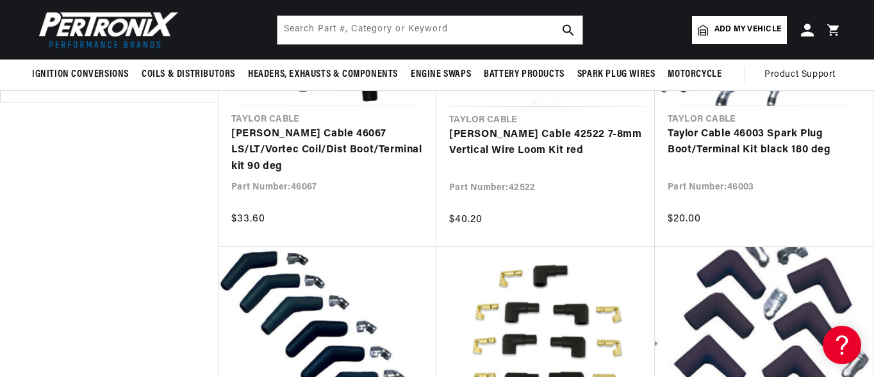
scroll to position [891, 0]
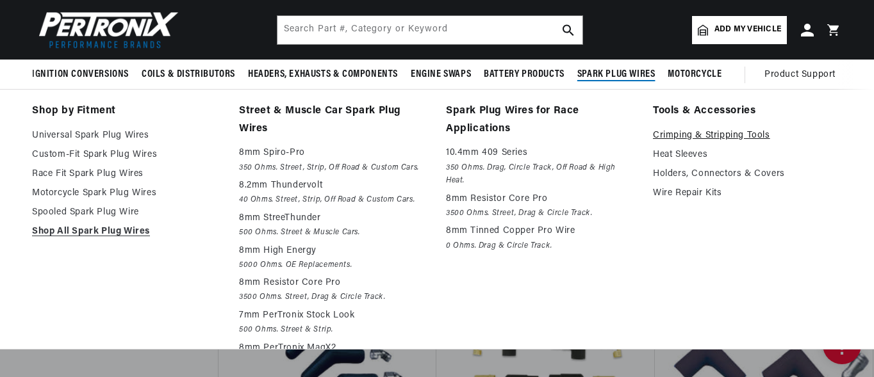
click at [697, 134] on link "Crimping & Stripping Tools" at bounding box center [747, 135] width 189 height 15
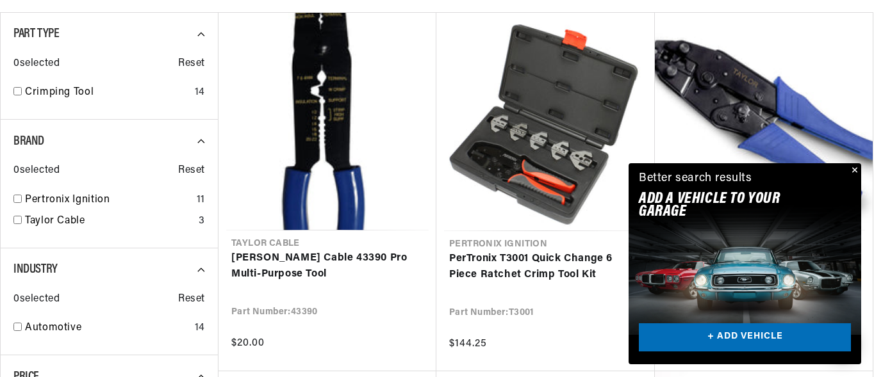
click at [857, 168] on button "Close" at bounding box center [852, 170] width 15 height 15
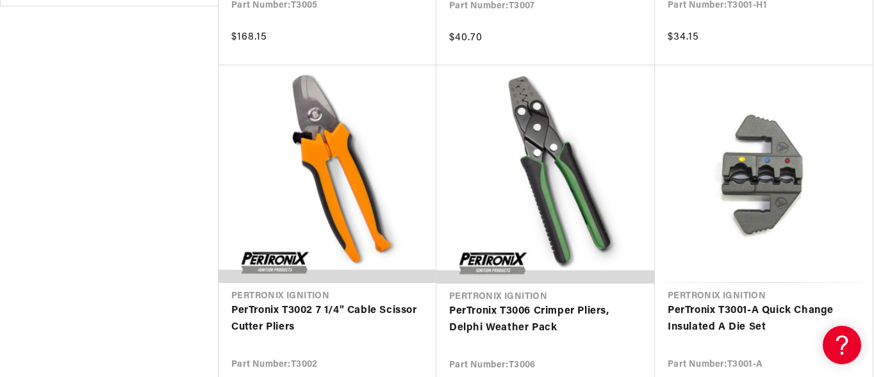
scroll to position [1076, 0]
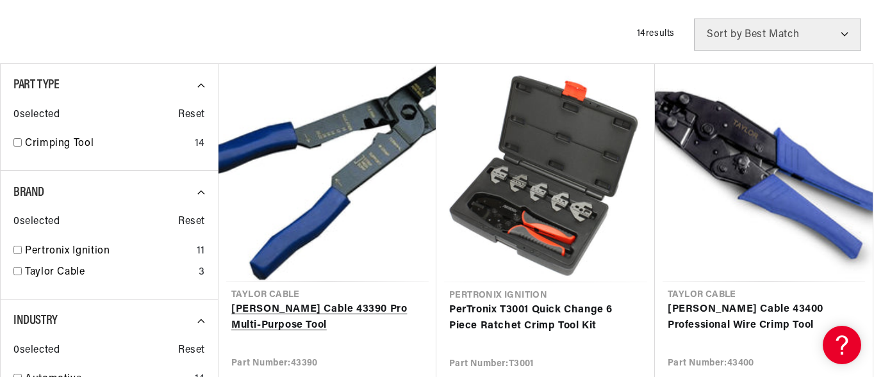
click at [334, 302] on link "[PERSON_NAME] Cable 43390 Pro Multi-Purpose Tool" at bounding box center [327, 318] width 192 height 33
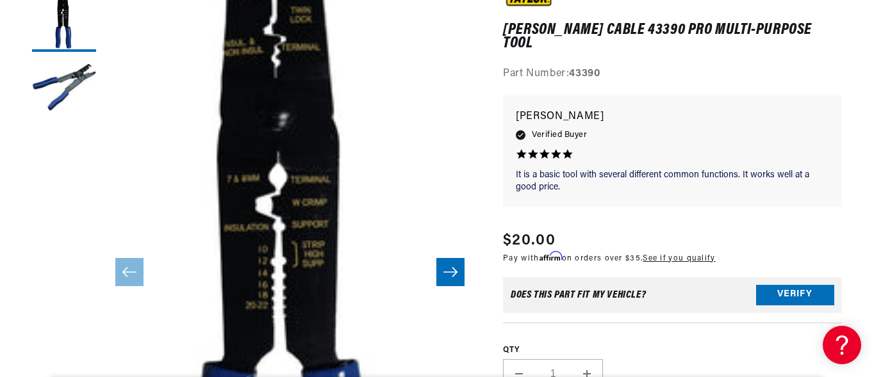
click at [446, 266] on icon "Slide right" at bounding box center [450, 272] width 15 height 13
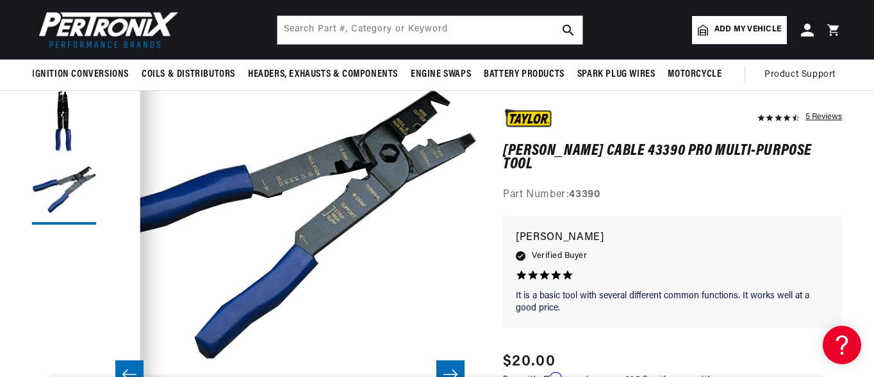
scroll to position [77, 0]
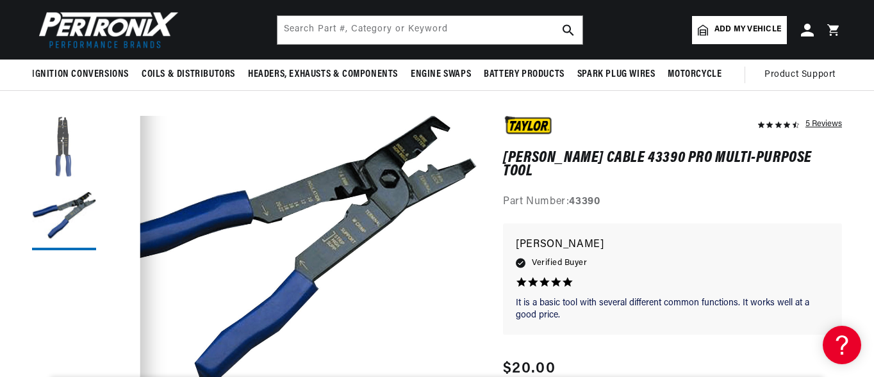
click at [65, 130] on button "Load image 1 in gallery view" at bounding box center [64, 148] width 64 height 64
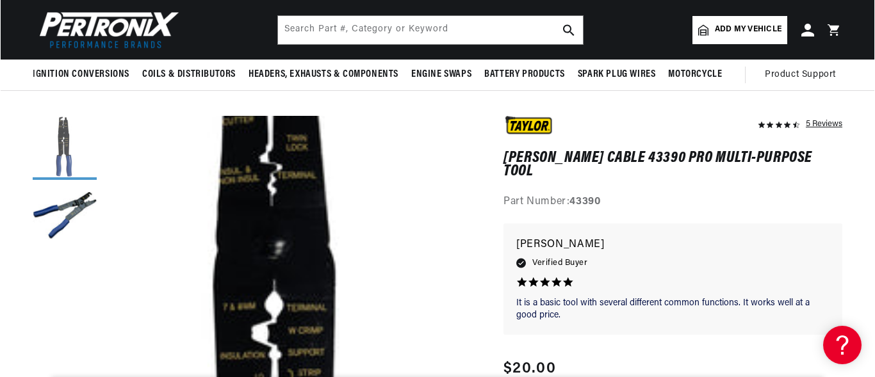
scroll to position [0, 0]
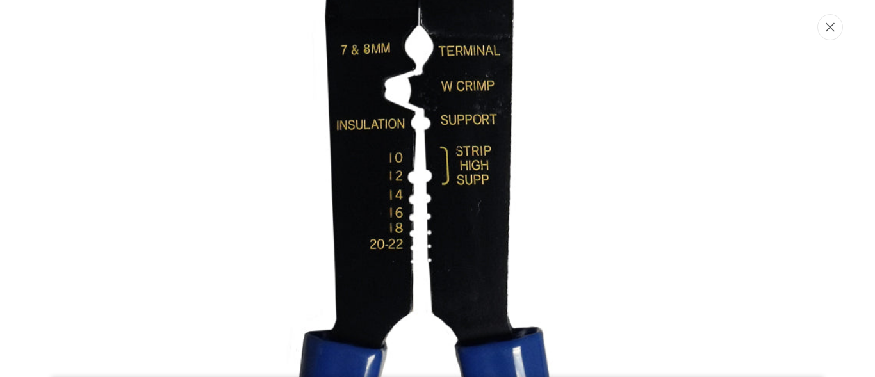
click at [829, 26] on icon "Close" at bounding box center [829, 27] width 9 height 9
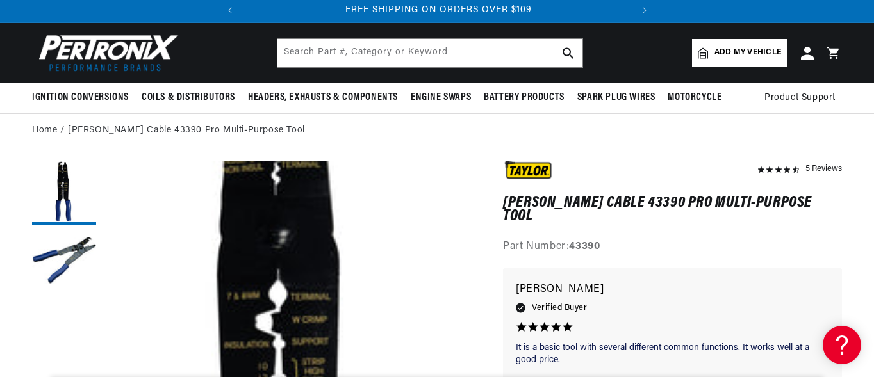
scroll to position [0, 388]
